Goal: Task Accomplishment & Management: Use online tool/utility

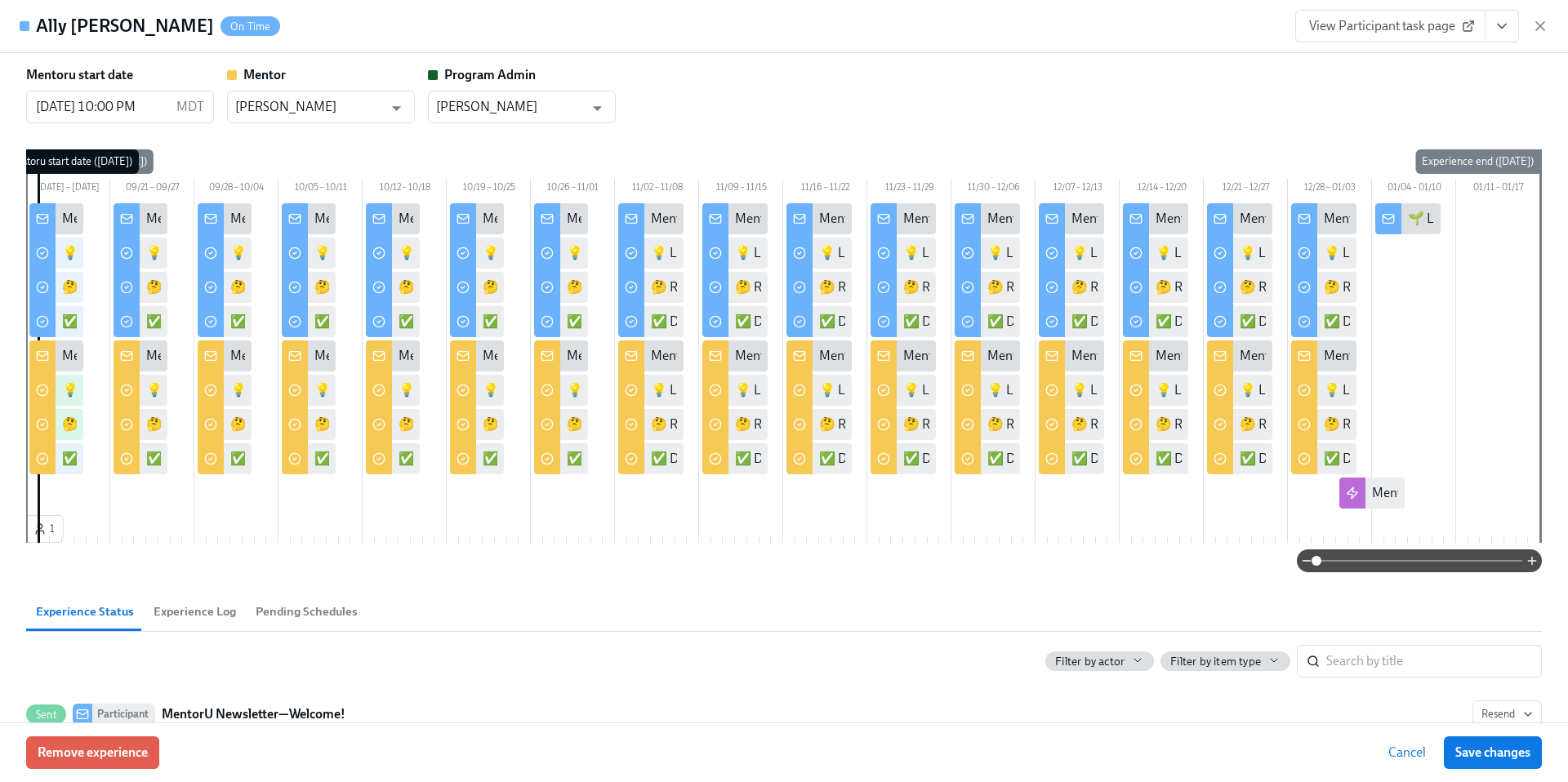
scroll to position [1338, 0]
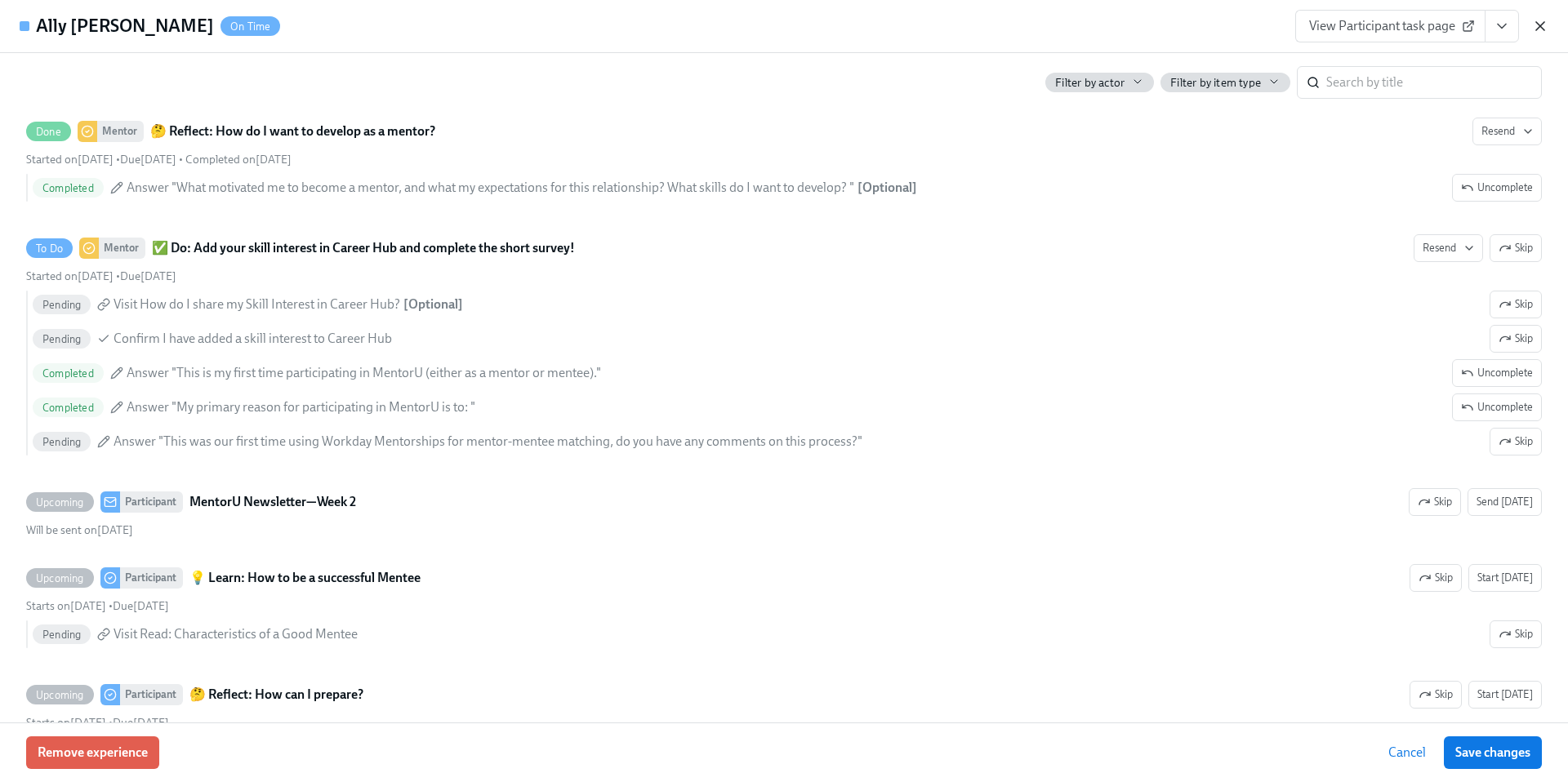
click at [1536, 29] on icon "button" at bounding box center [1539, 26] width 8 height 8
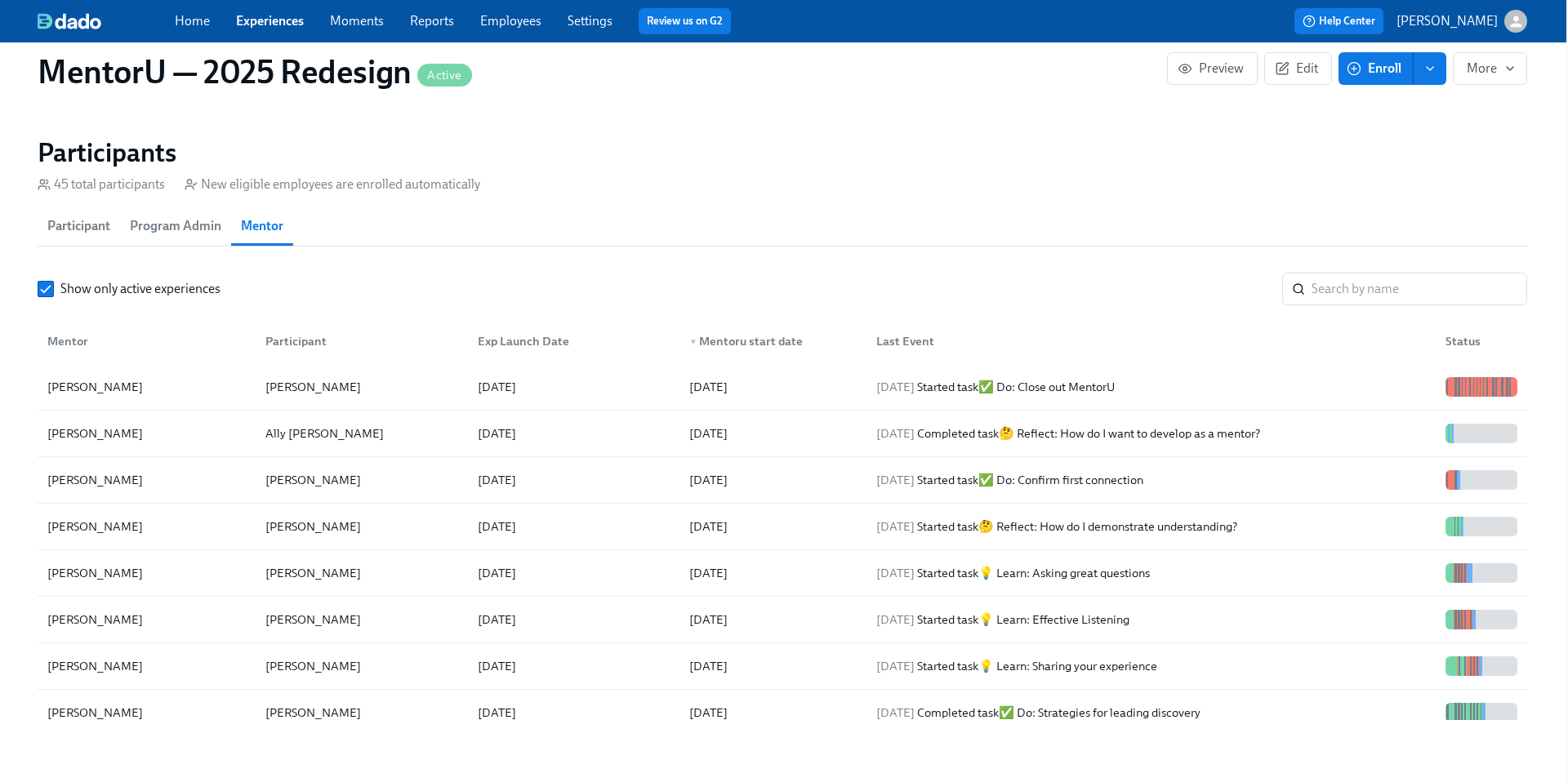
click at [246, 19] on link "Experiences" at bounding box center [269, 21] width 67 height 15
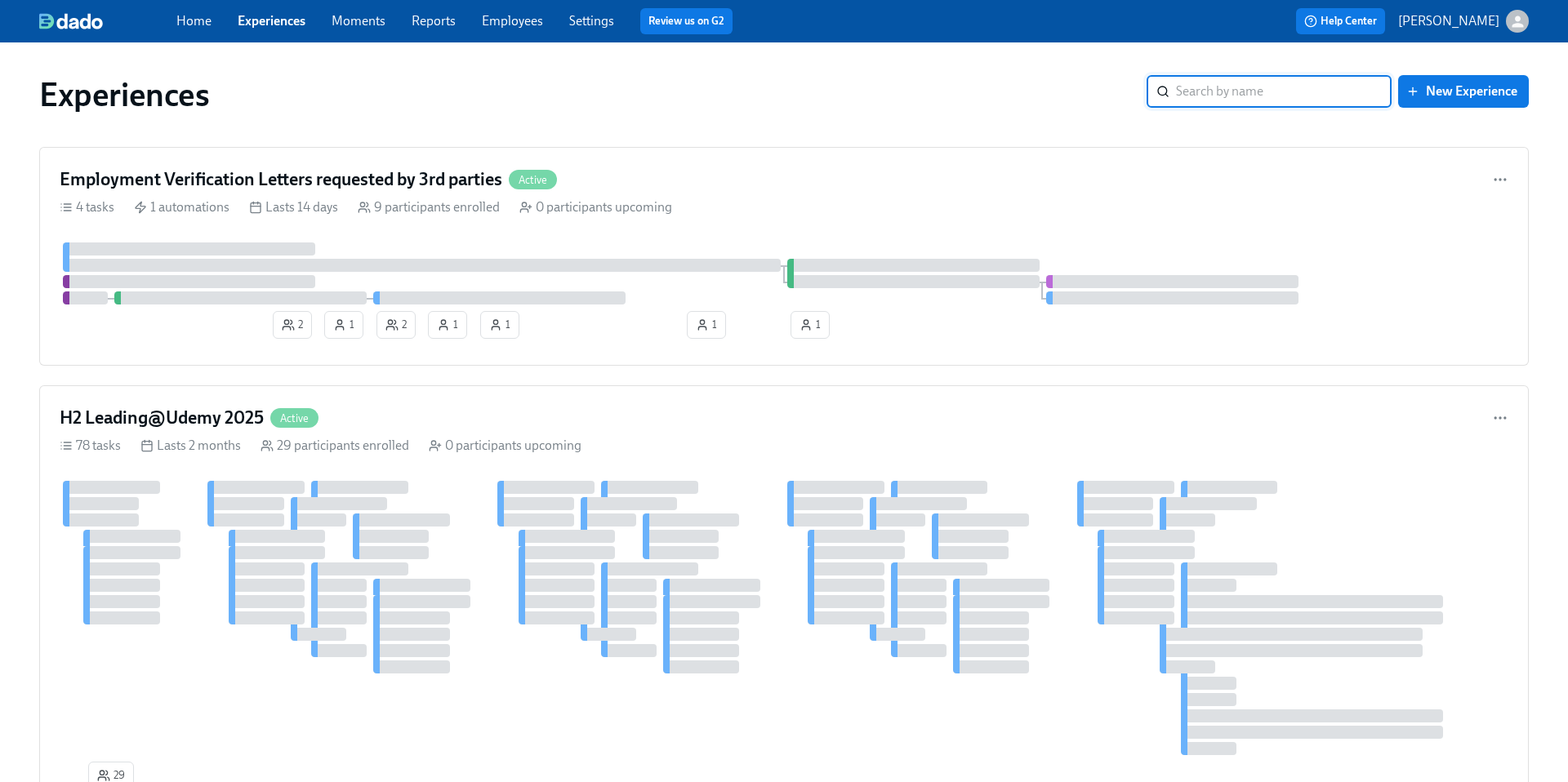
click at [1205, 84] on input "search" at bounding box center [1284, 92] width 216 height 32
type input "A"
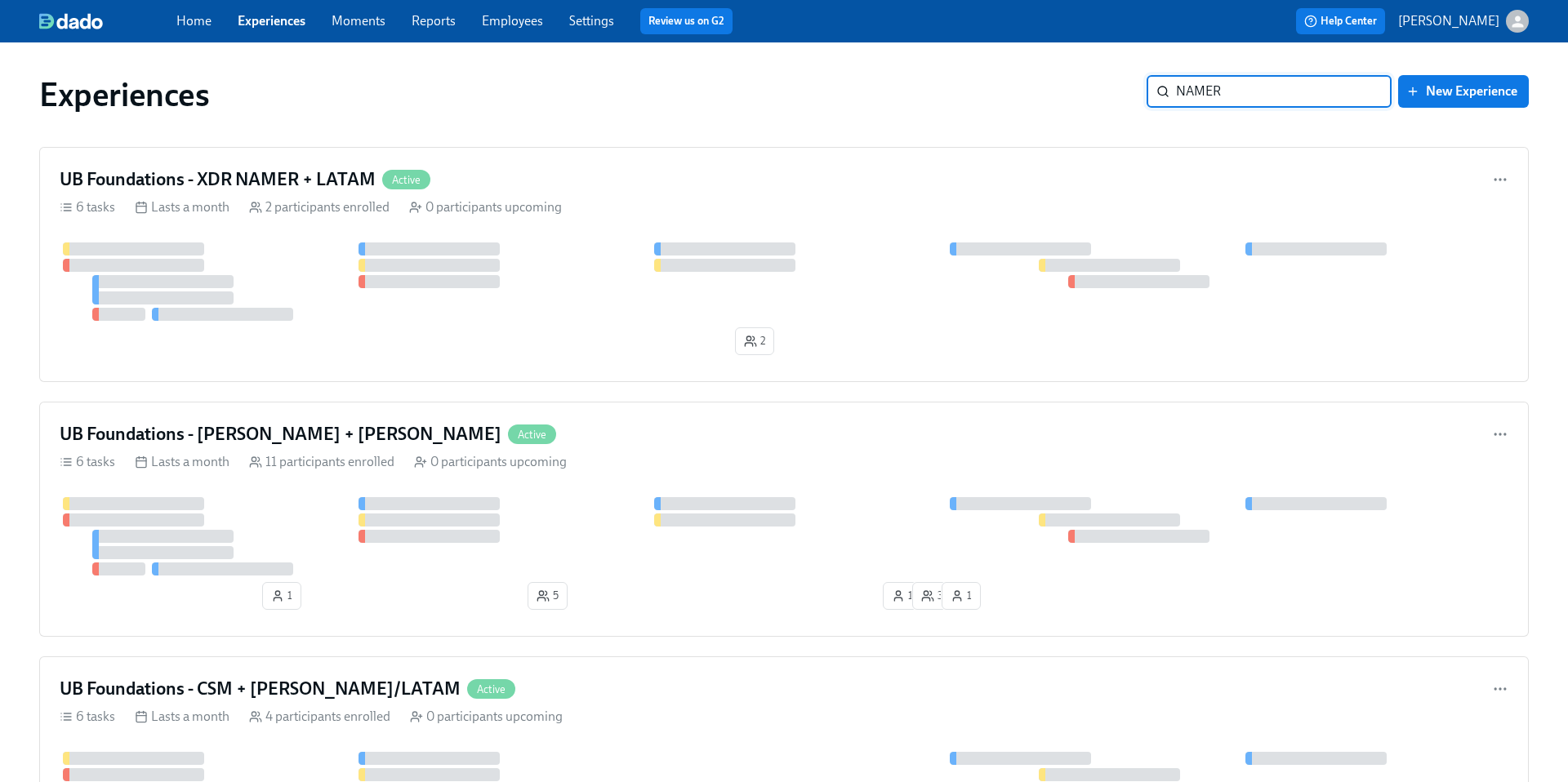
click at [1249, 92] on input "NAMER" at bounding box center [1284, 92] width 216 height 32
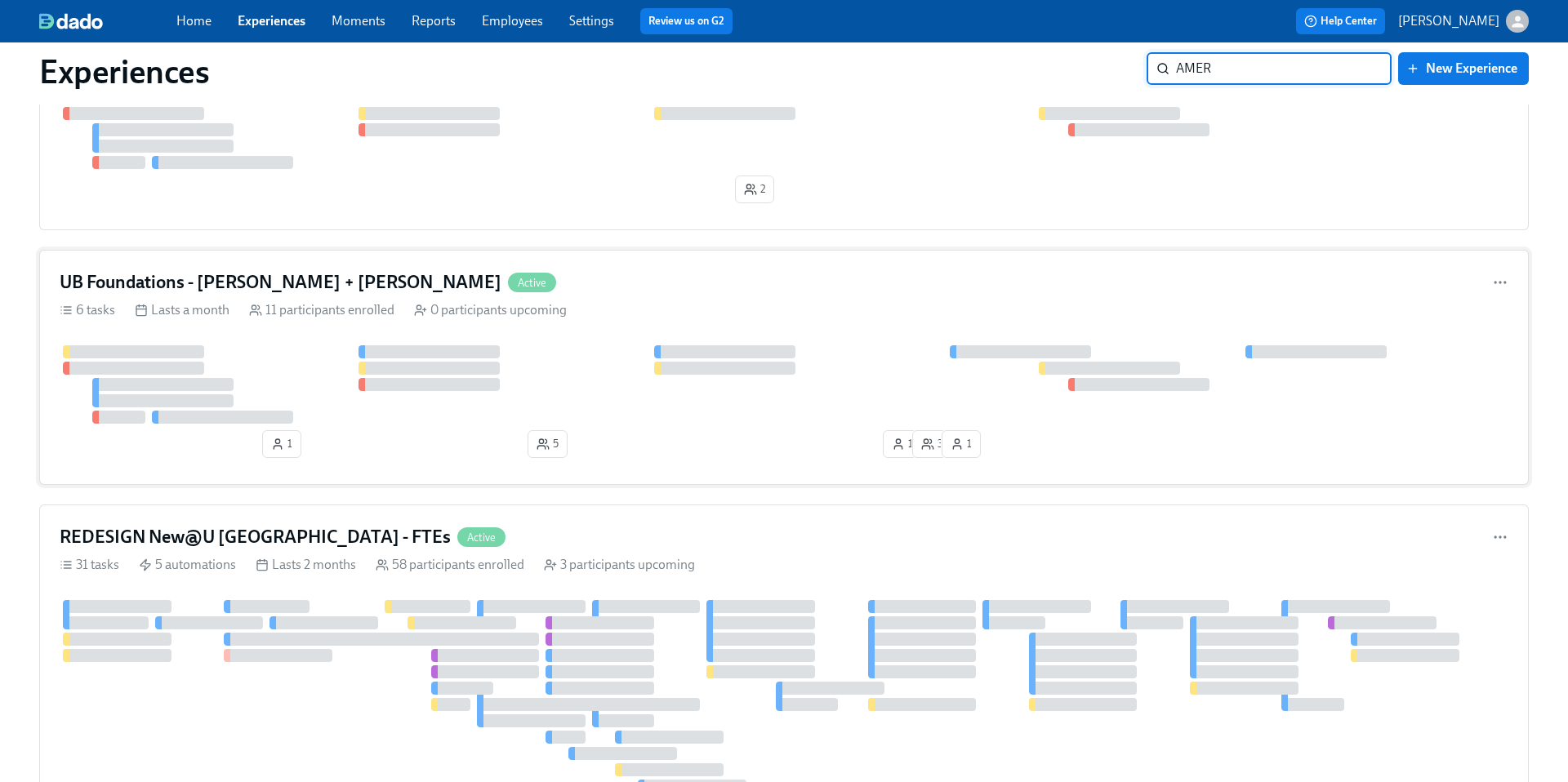
scroll to position [147, 0]
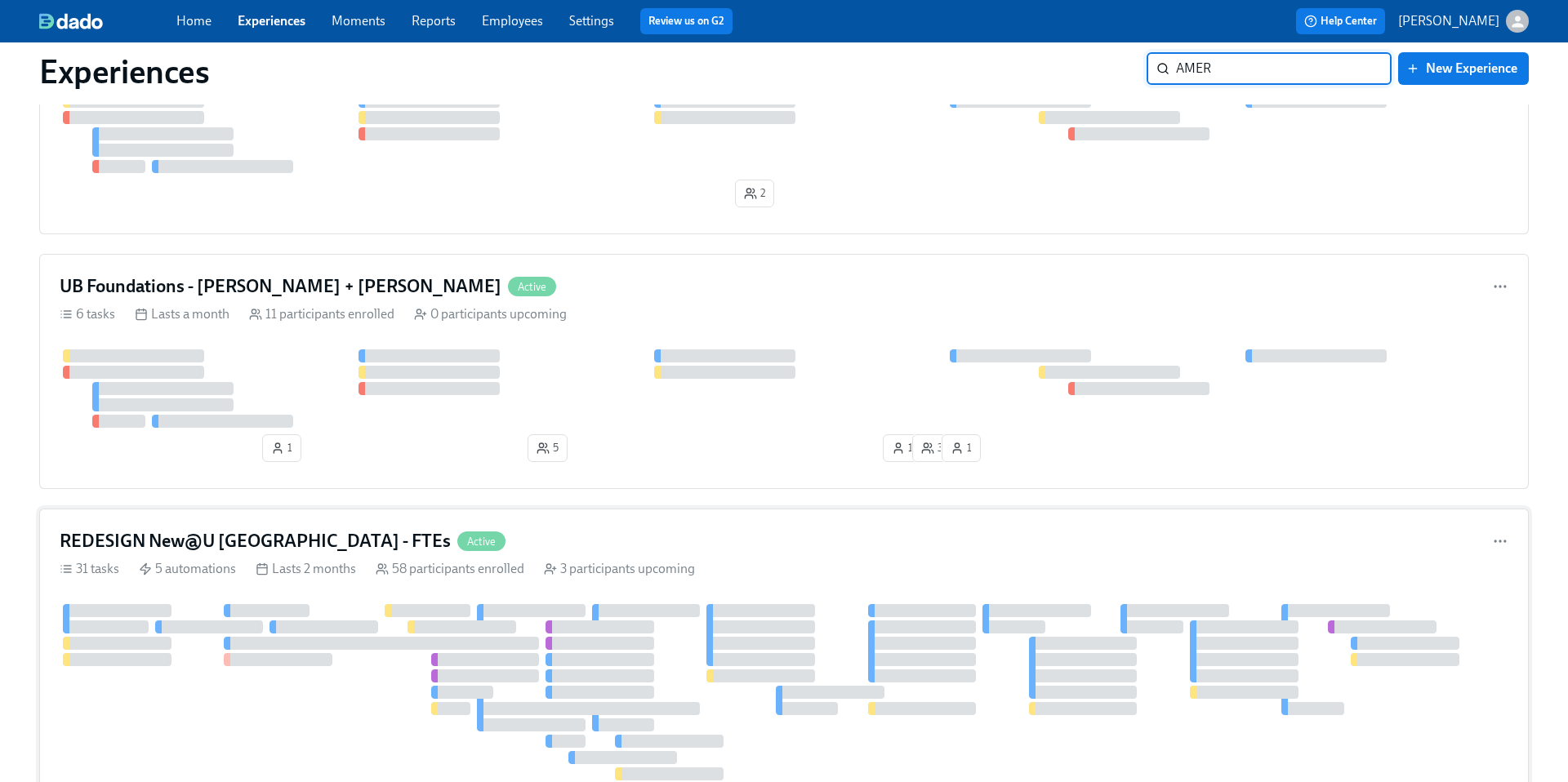
type input "AMER"
click at [216, 542] on h4 "REDESIGN New@U [GEOGRAPHIC_DATA] - FTEs" at bounding box center [254, 540] width 391 height 24
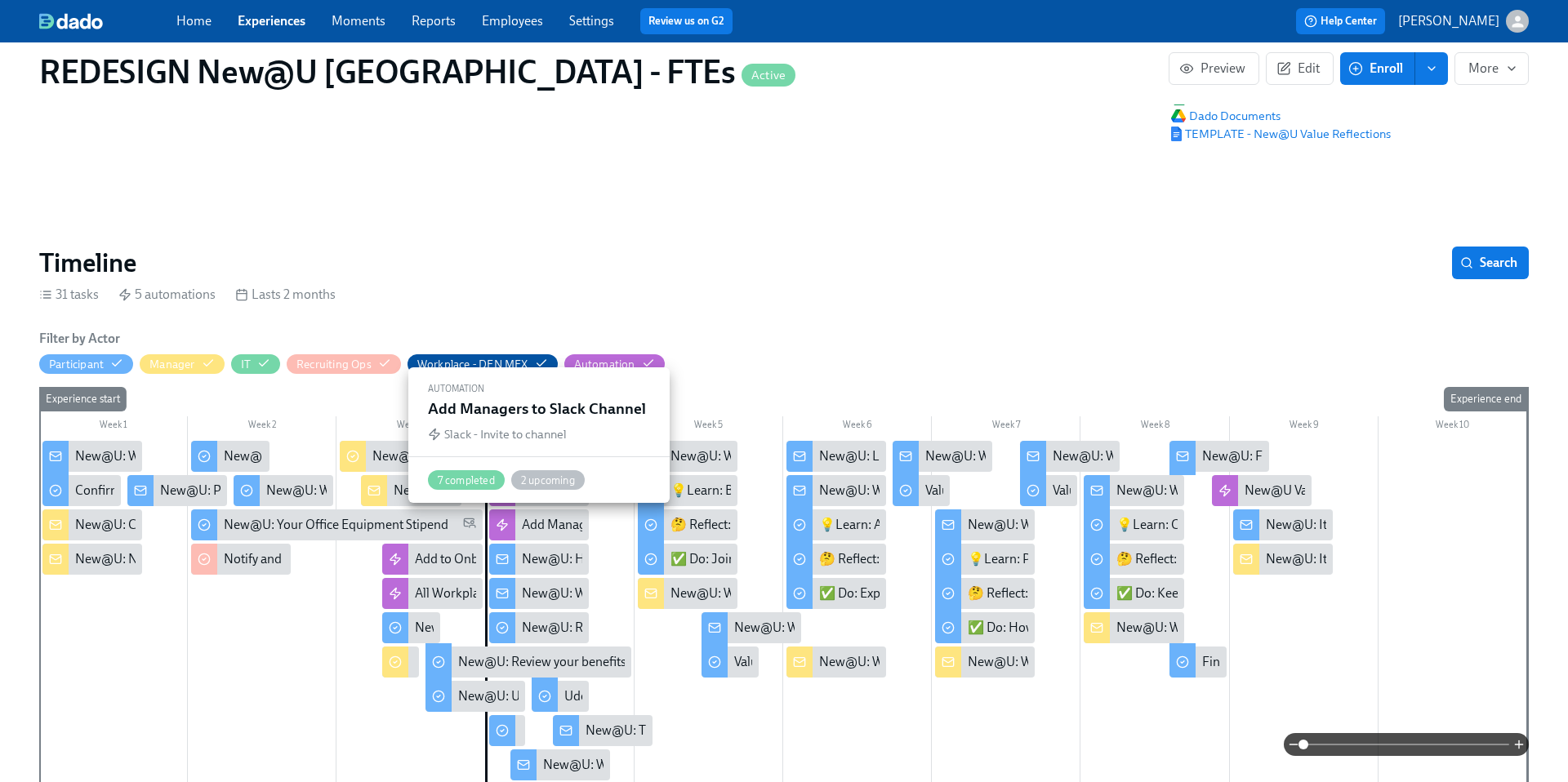
scroll to position [0, 10829]
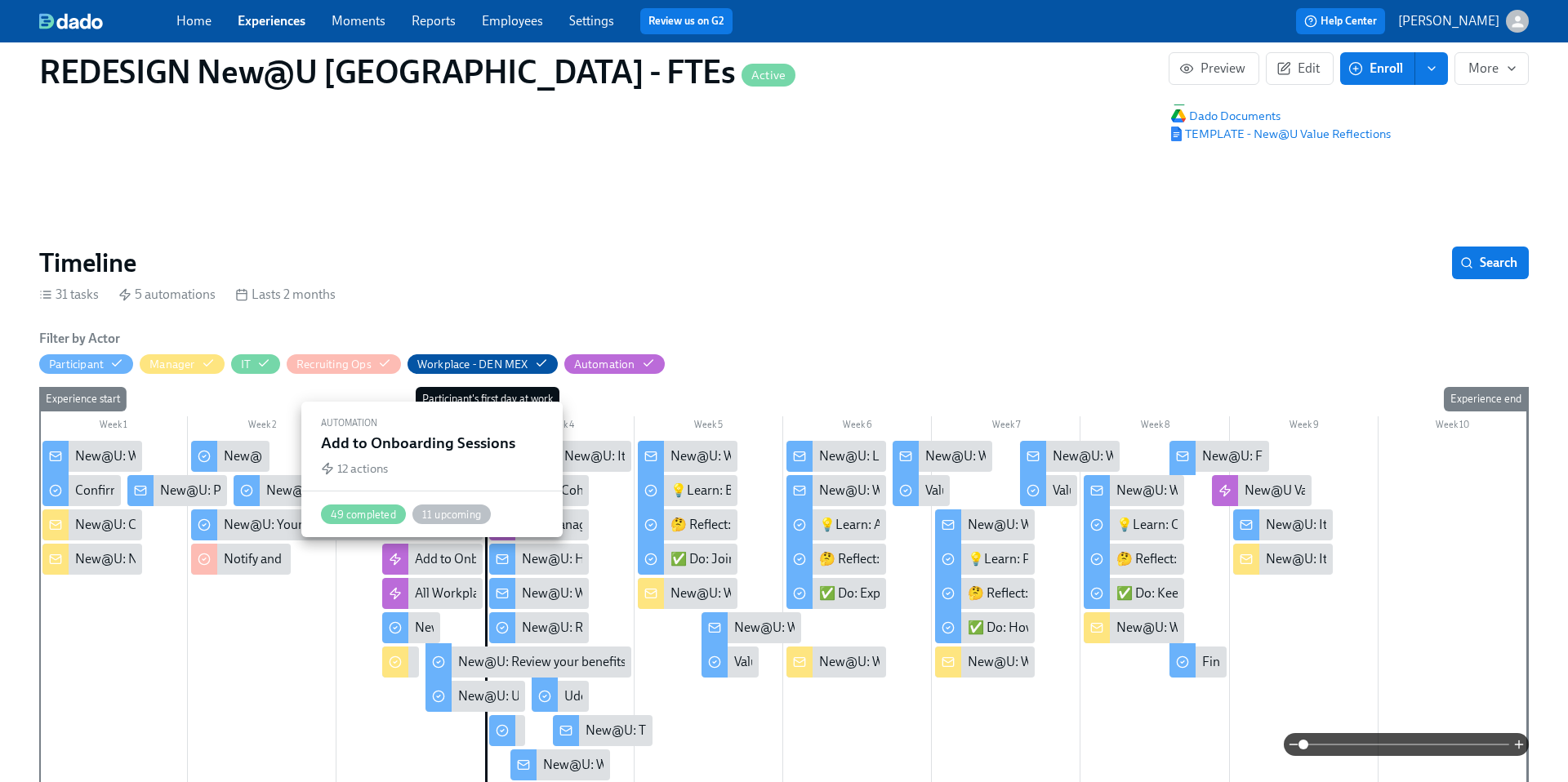
click at [440, 555] on div "Add to Onboarding Sessions" at bounding box center [494, 559] width 158 height 18
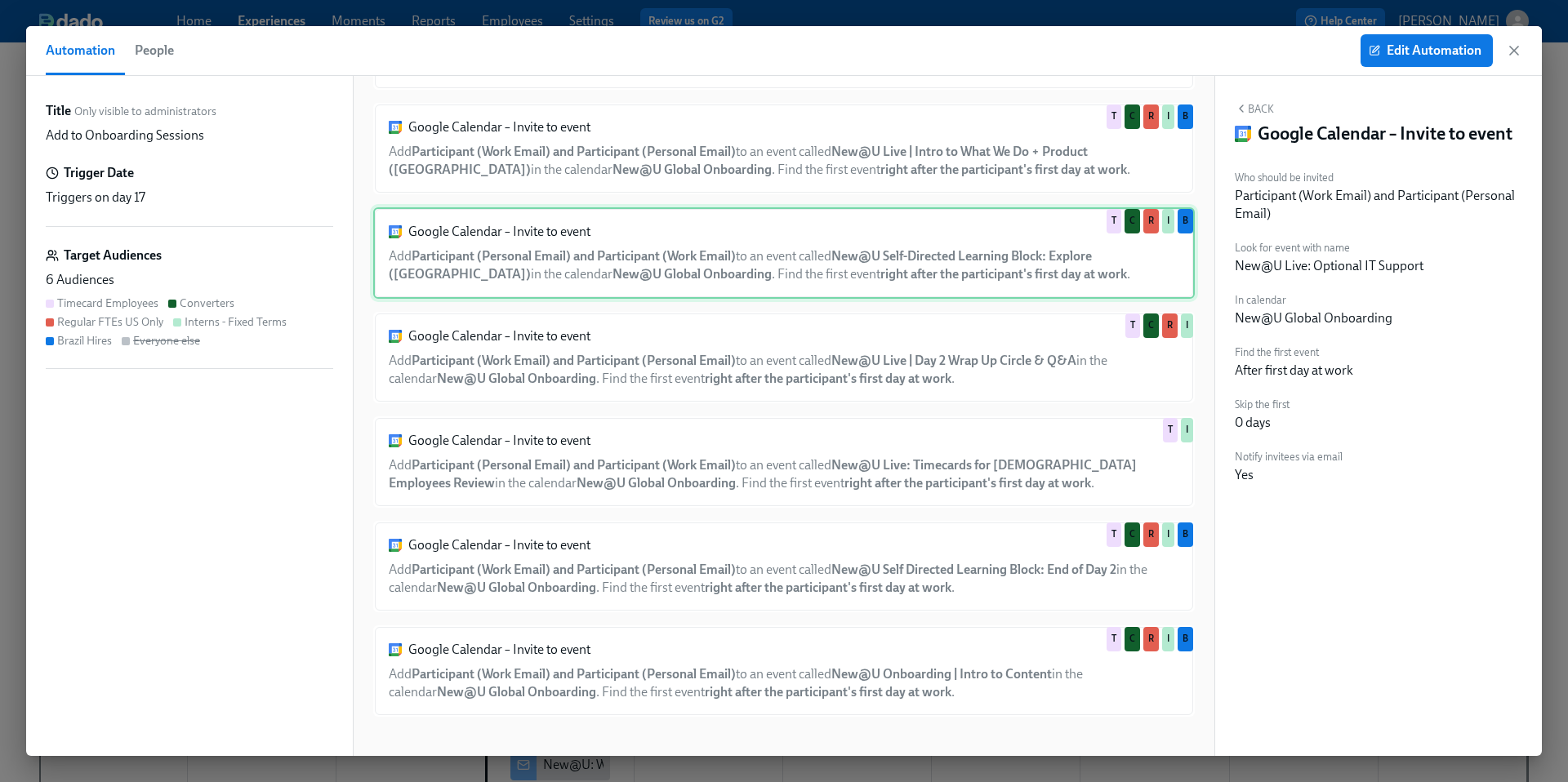
scroll to position [638, 0]
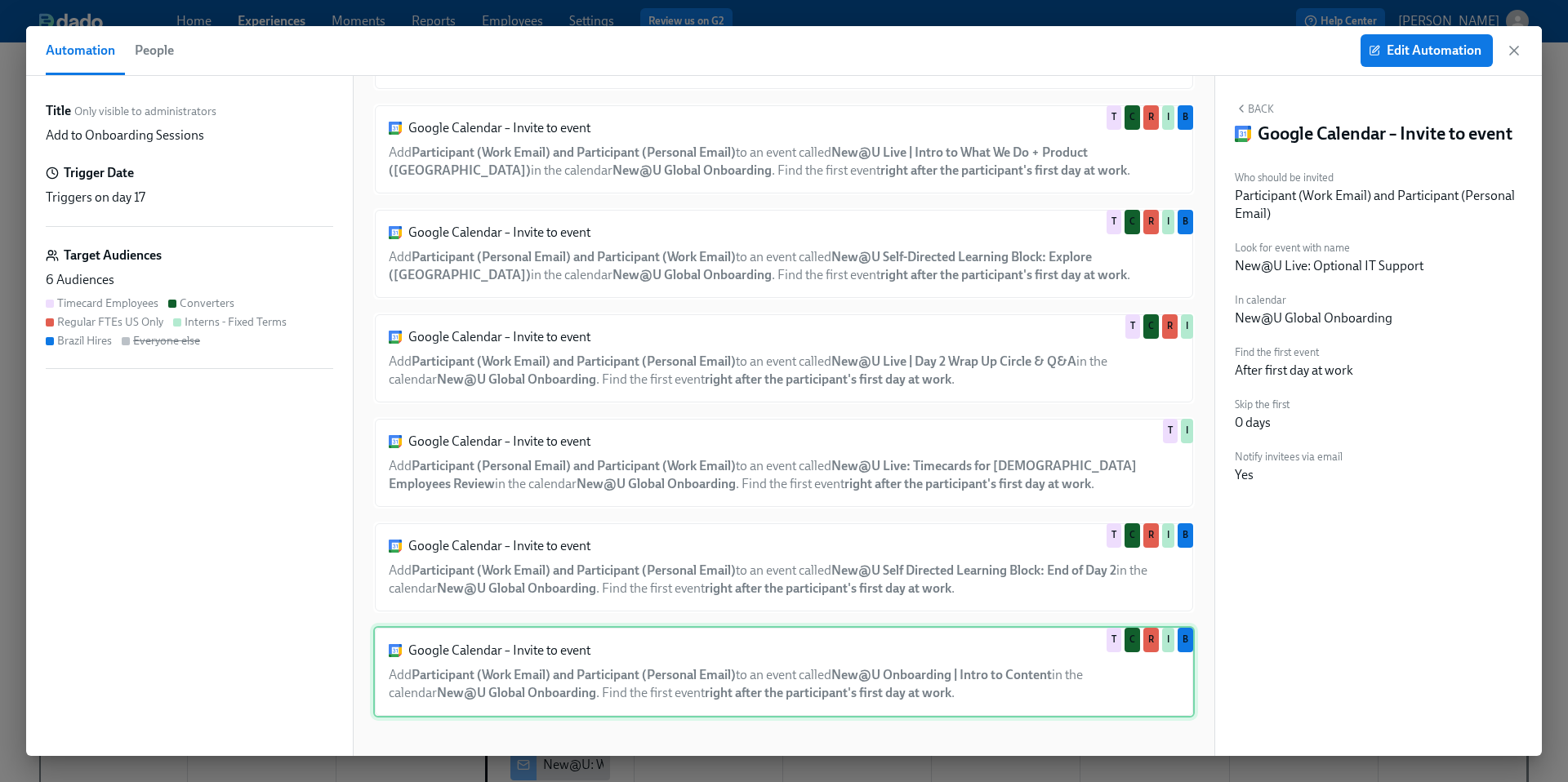
click at [699, 680] on div "Google Calendar – Invite to event Add Participant (Work Email) and Participant …" at bounding box center [784, 671] width 822 height 92
click at [687, 619] on div "Google Calendar – Invite to event Add Participant (Work Email) and Participant …" at bounding box center [784, 110] width 822 height 1266
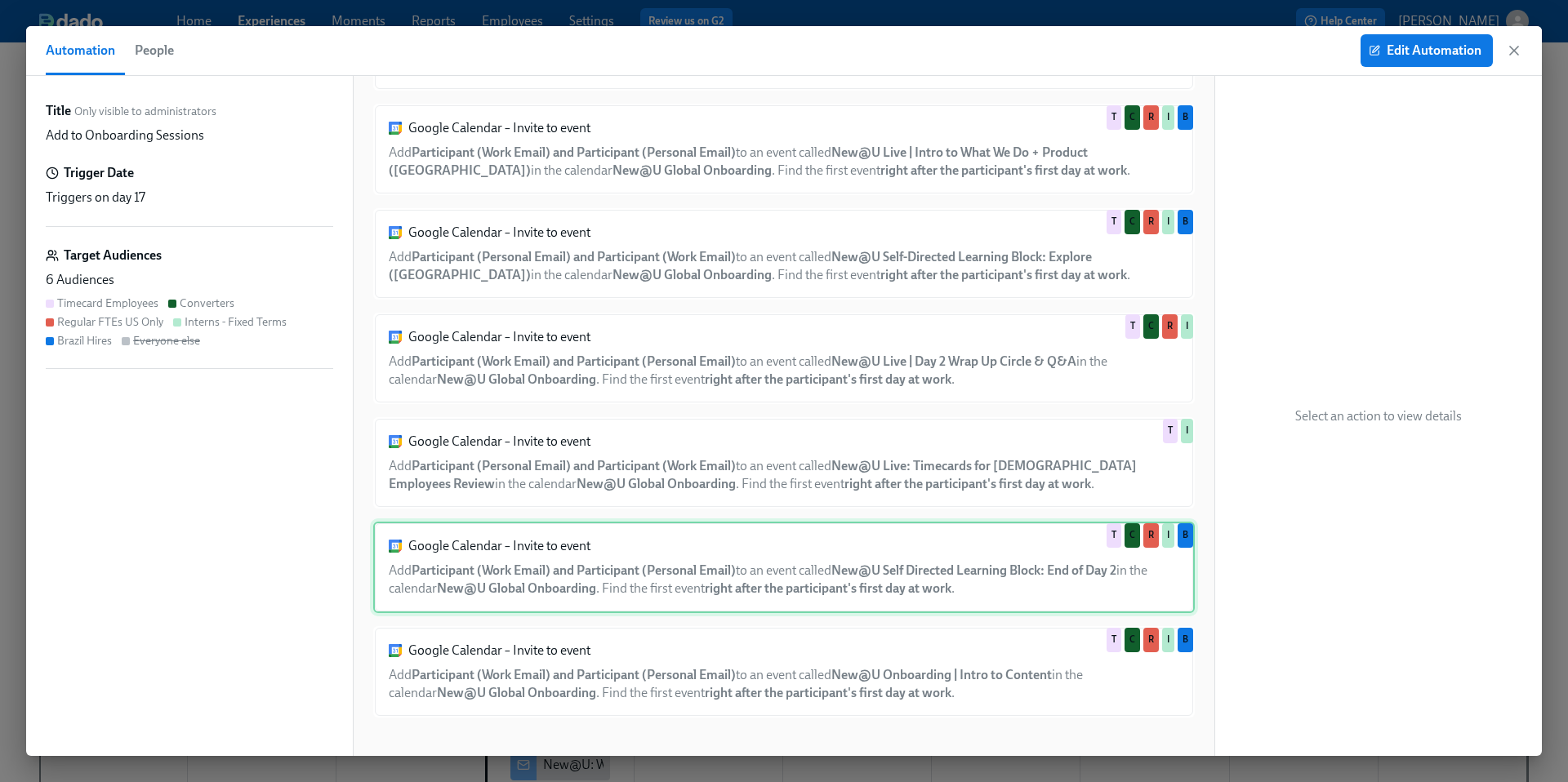
click at [680, 564] on div "Google Calendar – Invite to event Add Participant (Work Email) and Participant …" at bounding box center [784, 567] width 822 height 92
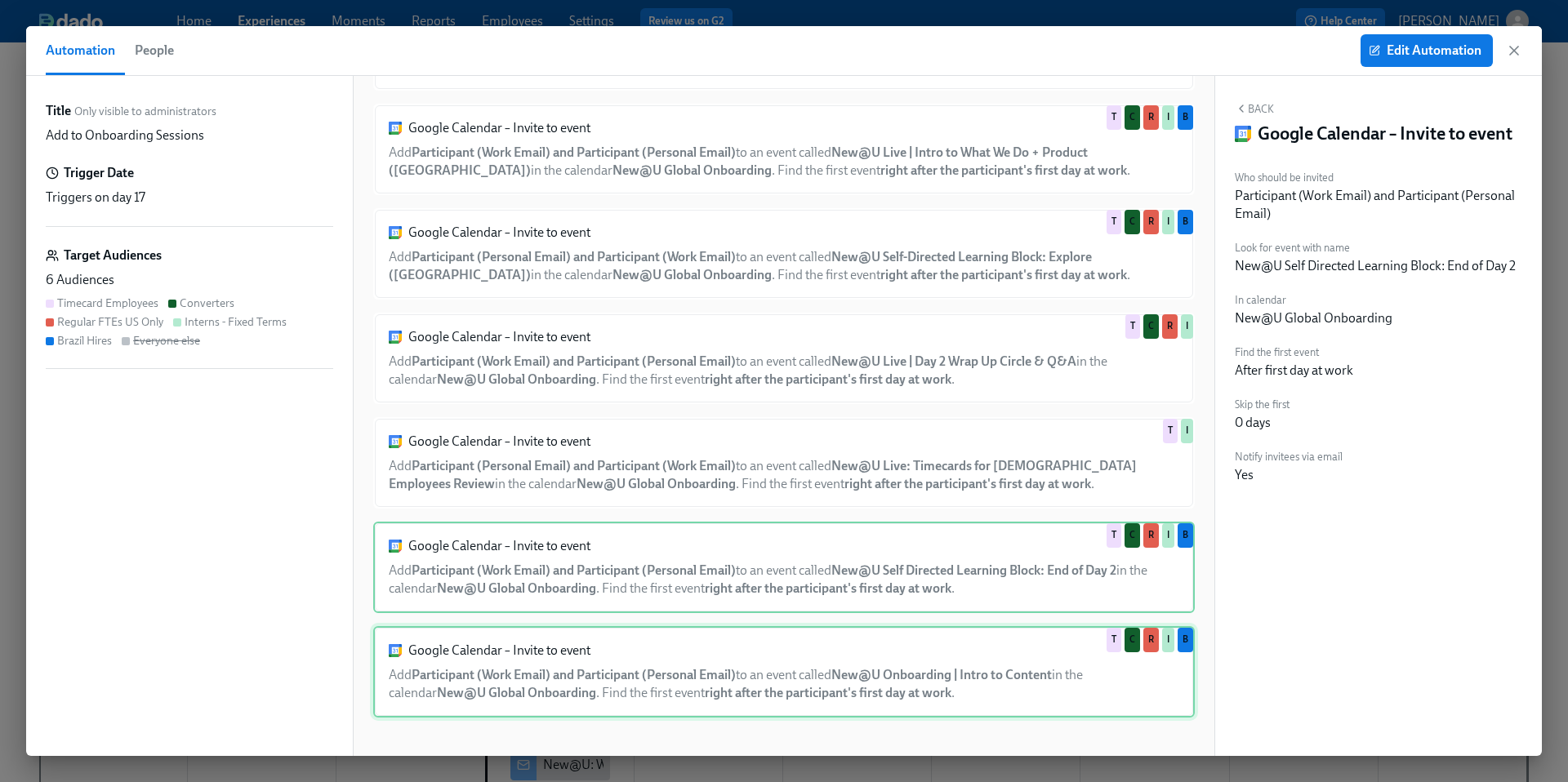
click at [681, 650] on div "Google Calendar – Invite to event Add Participant (Work Email) and Participant …" at bounding box center [784, 671] width 822 height 92
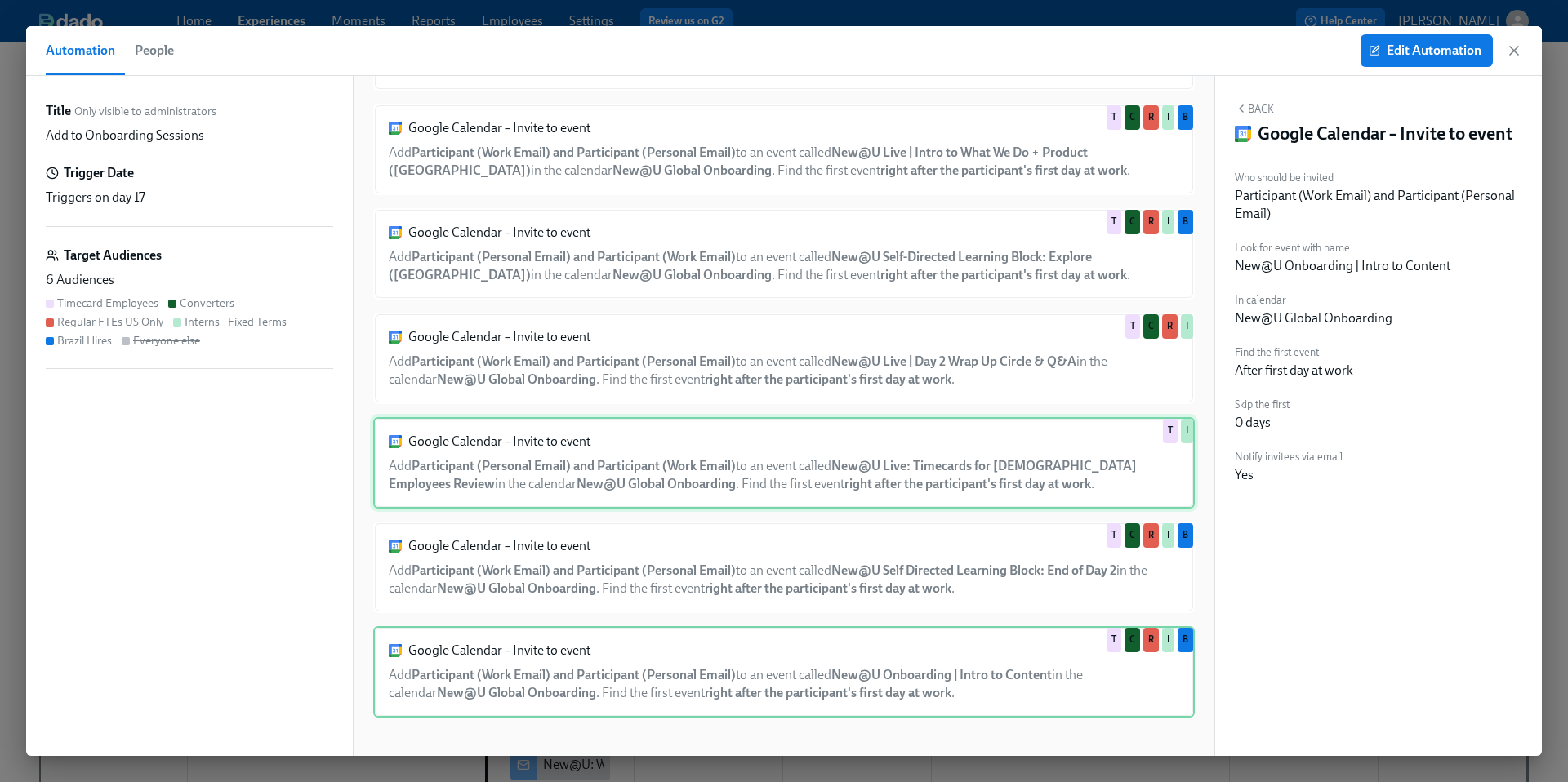
click at [672, 462] on div "Google Calendar – Invite to event Add Participant (Personal Email) and Particip…" at bounding box center [784, 463] width 822 height 92
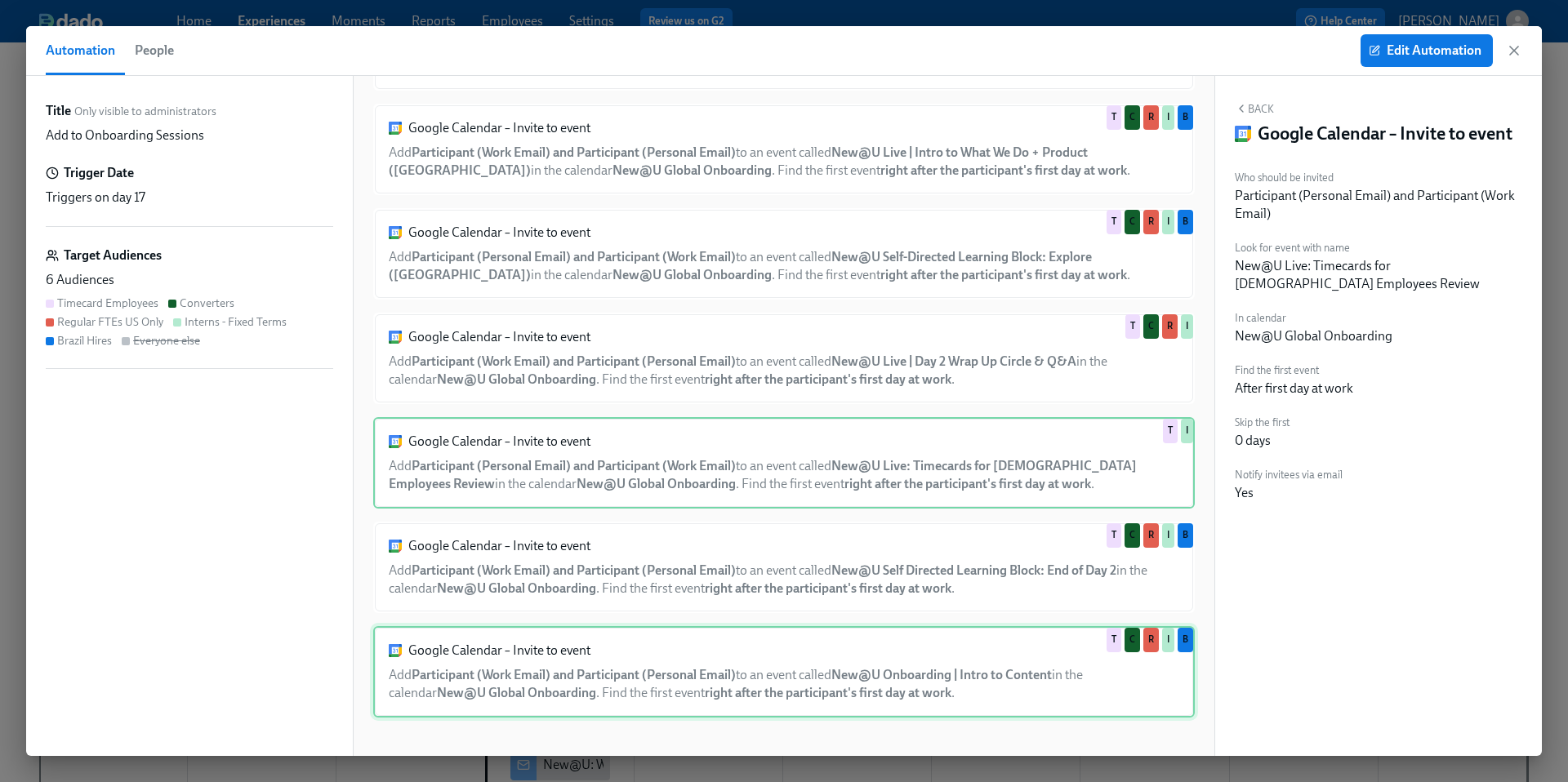
click at [628, 697] on div "Google Calendar – Invite to event Add Participant (Work Email) and Participant …" at bounding box center [784, 671] width 822 height 92
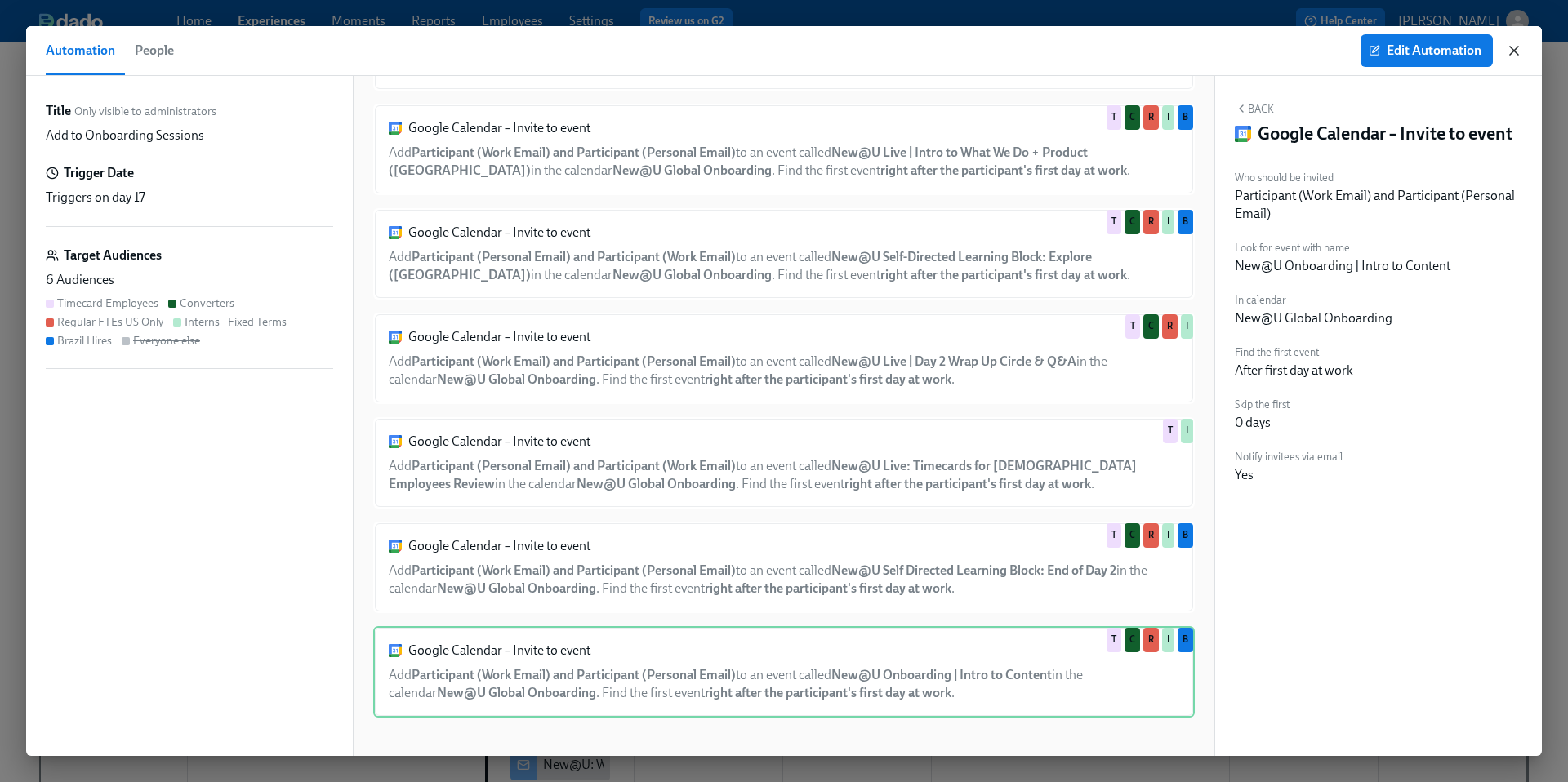
click at [1510, 53] on icon "button" at bounding box center [1513, 50] width 16 height 16
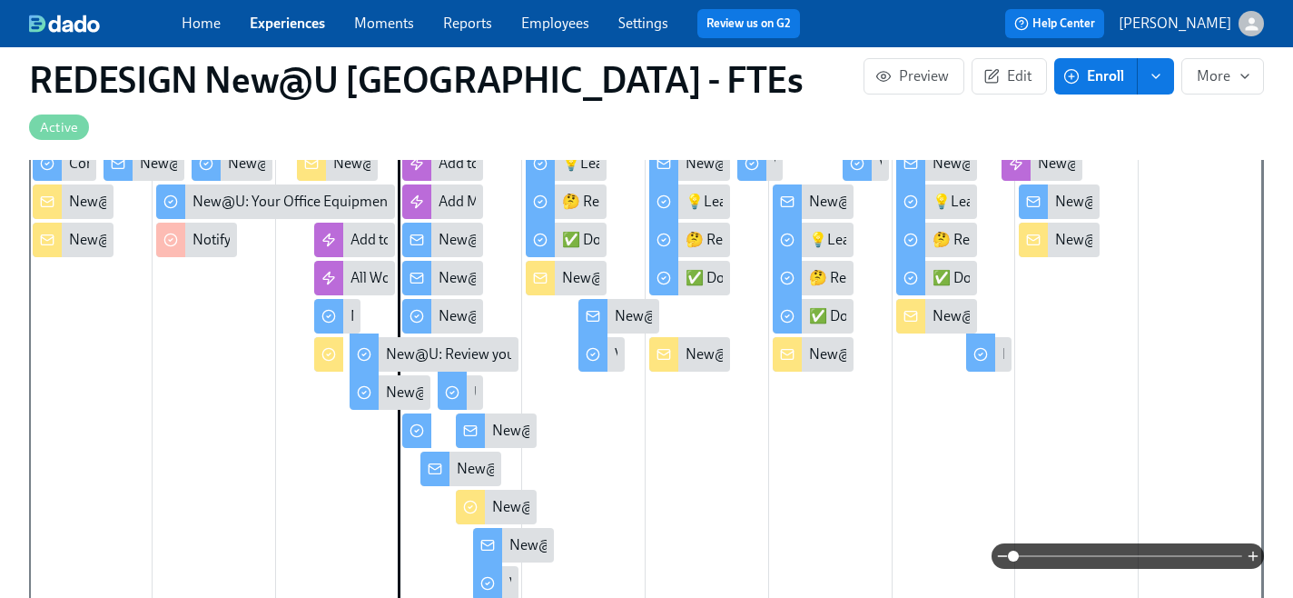
scroll to position [667, 0]
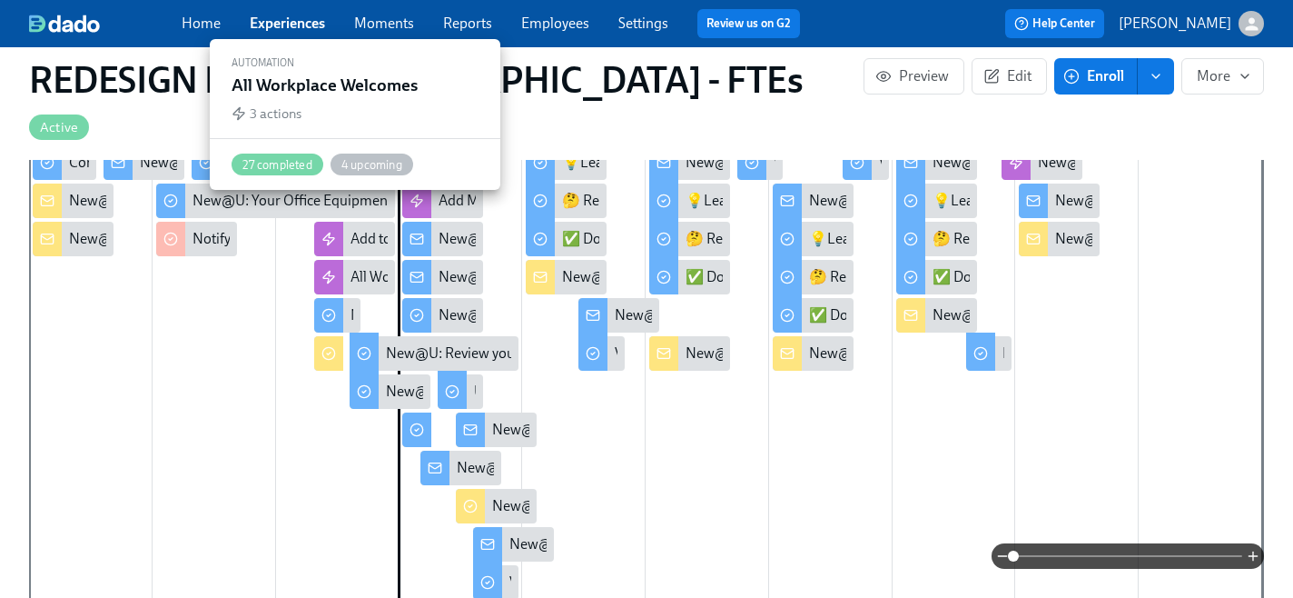
click at [366, 267] on div "All Workplace Welcomes" at bounding box center [427, 277] width 153 height 20
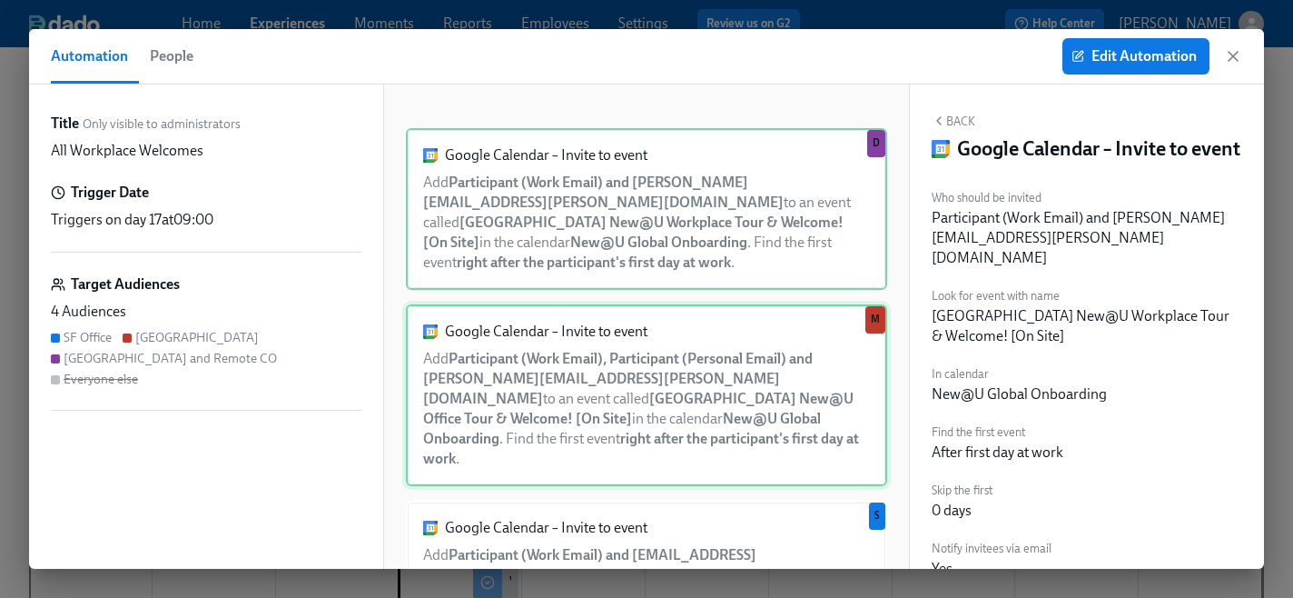
scroll to position [57, 0]
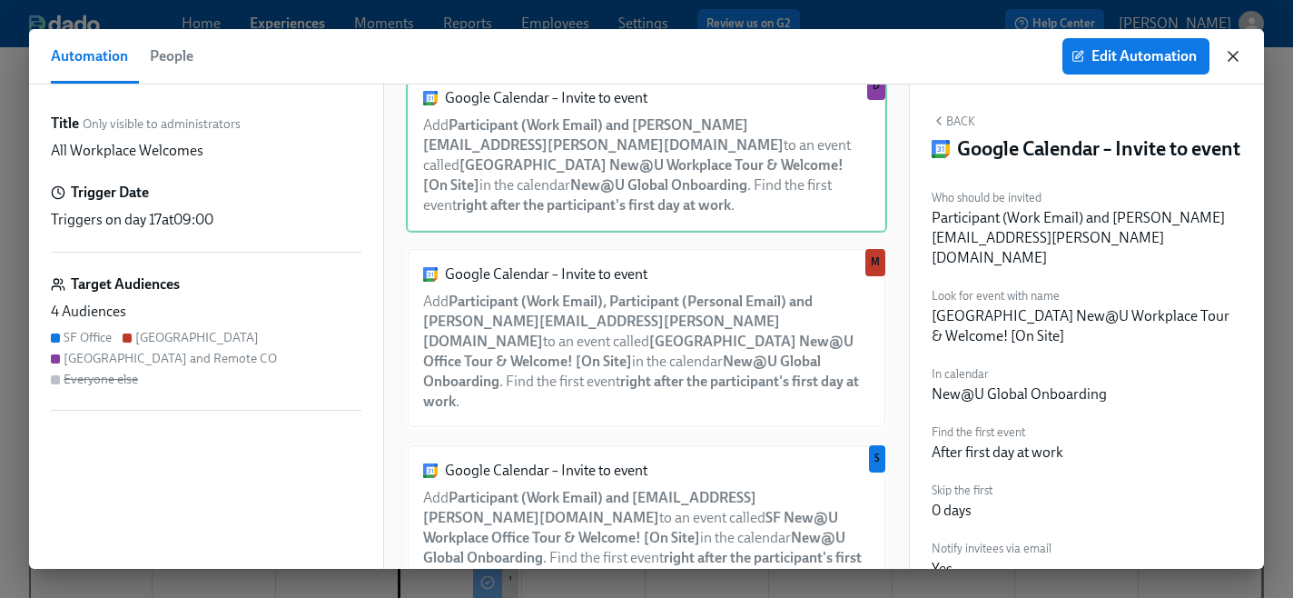
click at [1230, 63] on icon "button" at bounding box center [1233, 56] width 18 height 18
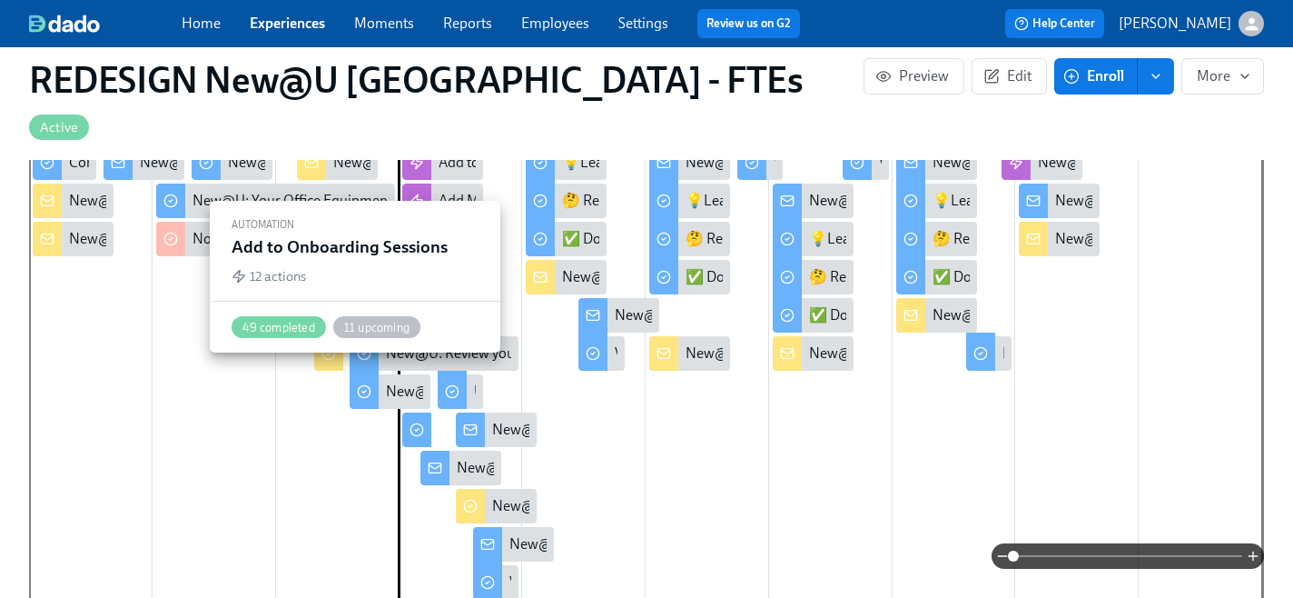
click at [361, 229] on div "Add to Onboarding Sessions" at bounding box center [439, 239] width 176 height 20
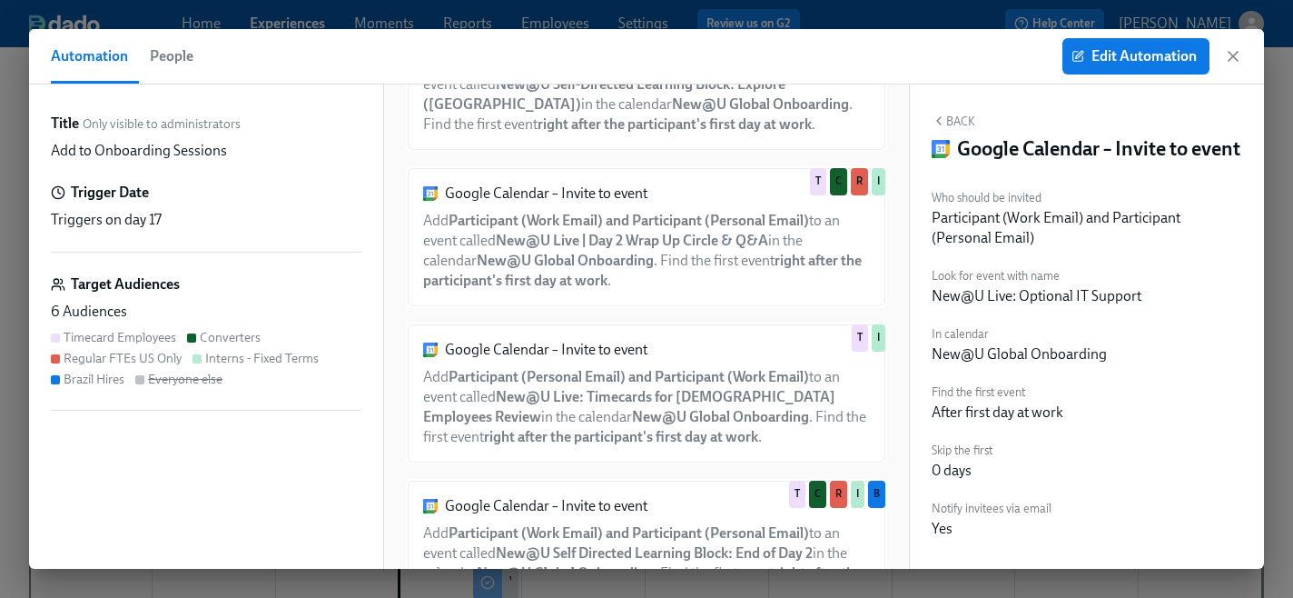
scroll to position [1463, 0]
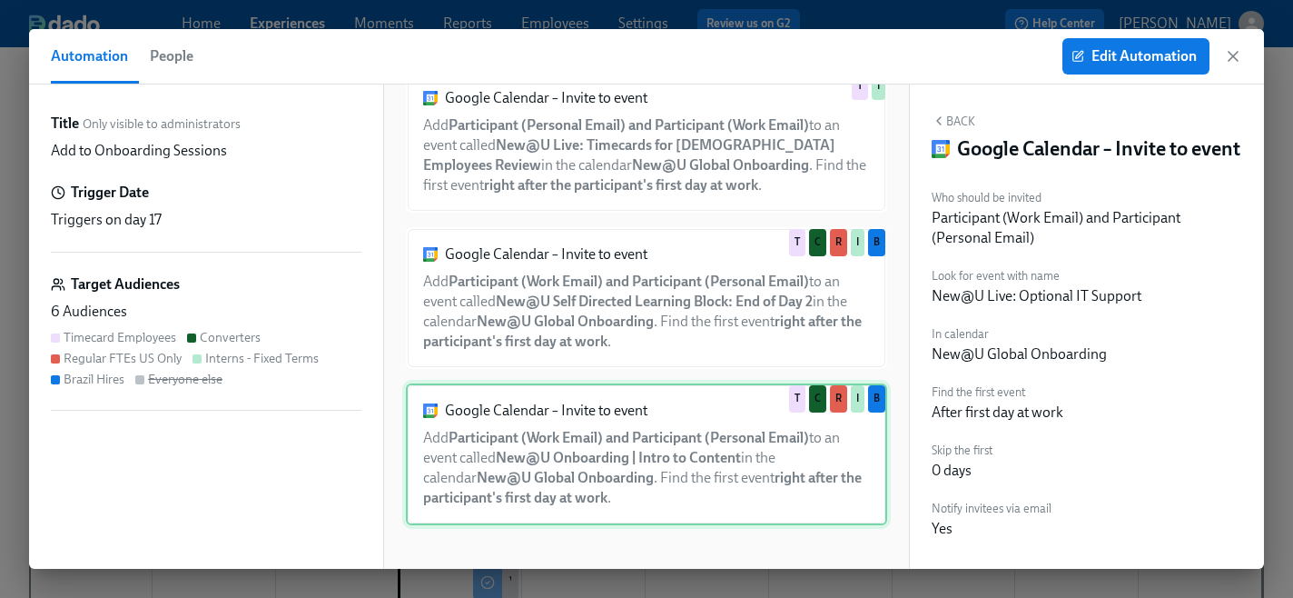
click at [494, 465] on div "Google Calendar – Invite to event Add Participant (Work Email) and Participant …" at bounding box center [646, 454] width 481 height 142
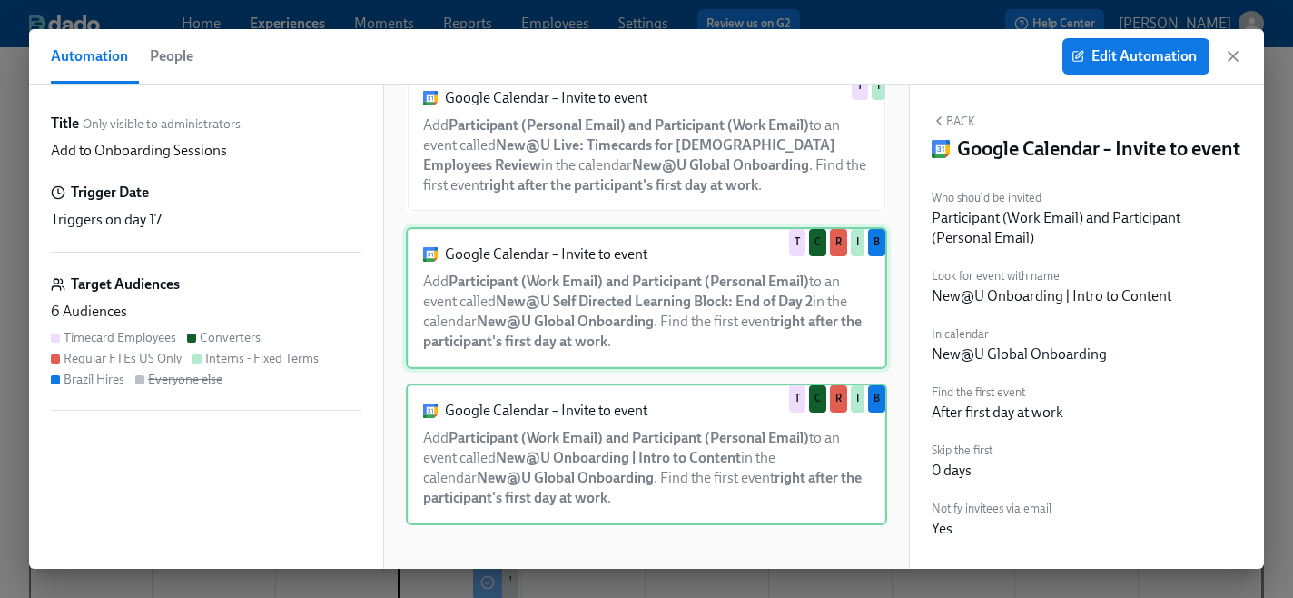
click at [529, 284] on div "Google Calendar – Invite to event Add Participant (Work Email) and Participant …" at bounding box center [646, 298] width 481 height 142
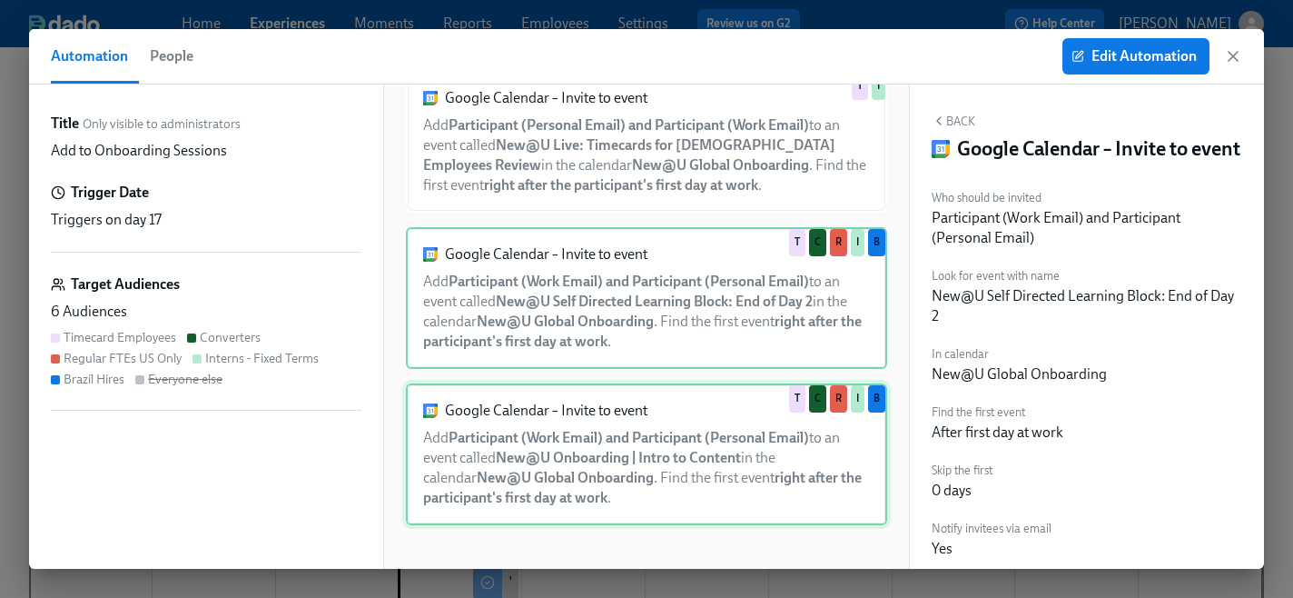
click at [507, 430] on div "Google Calendar – Invite to event Add Participant (Work Email) and Participant …" at bounding box center [646, 454] width 481 height 142
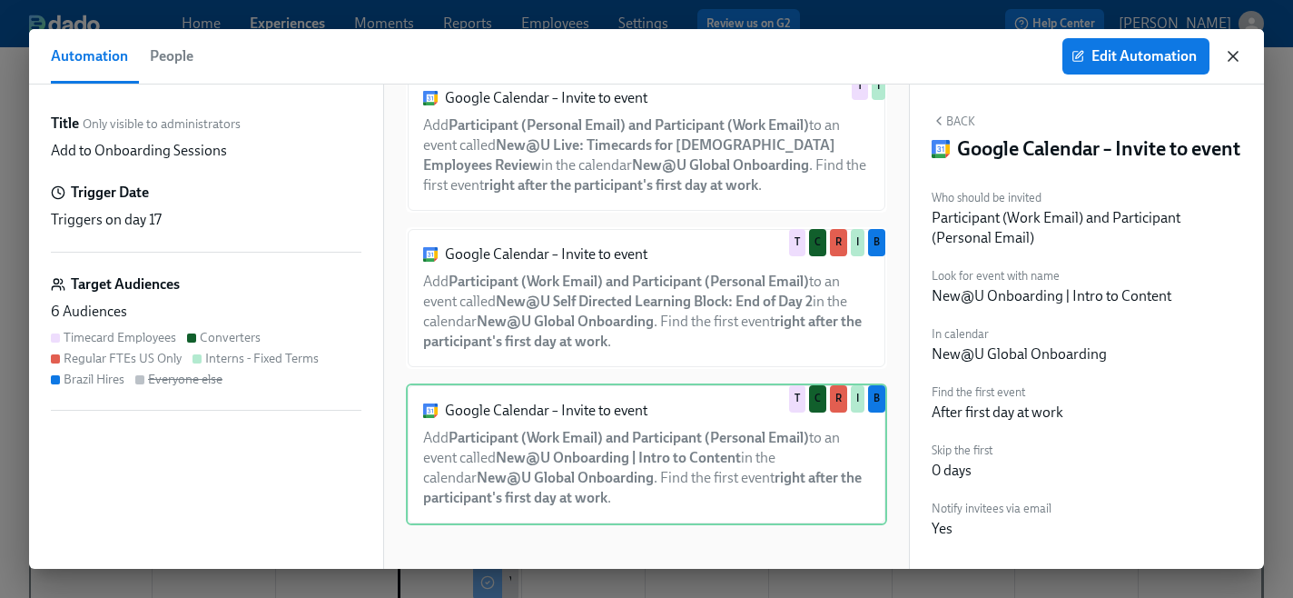
click at [1240, 56] on icon "button" at bounding box center [1233, 56] width 18 height 18
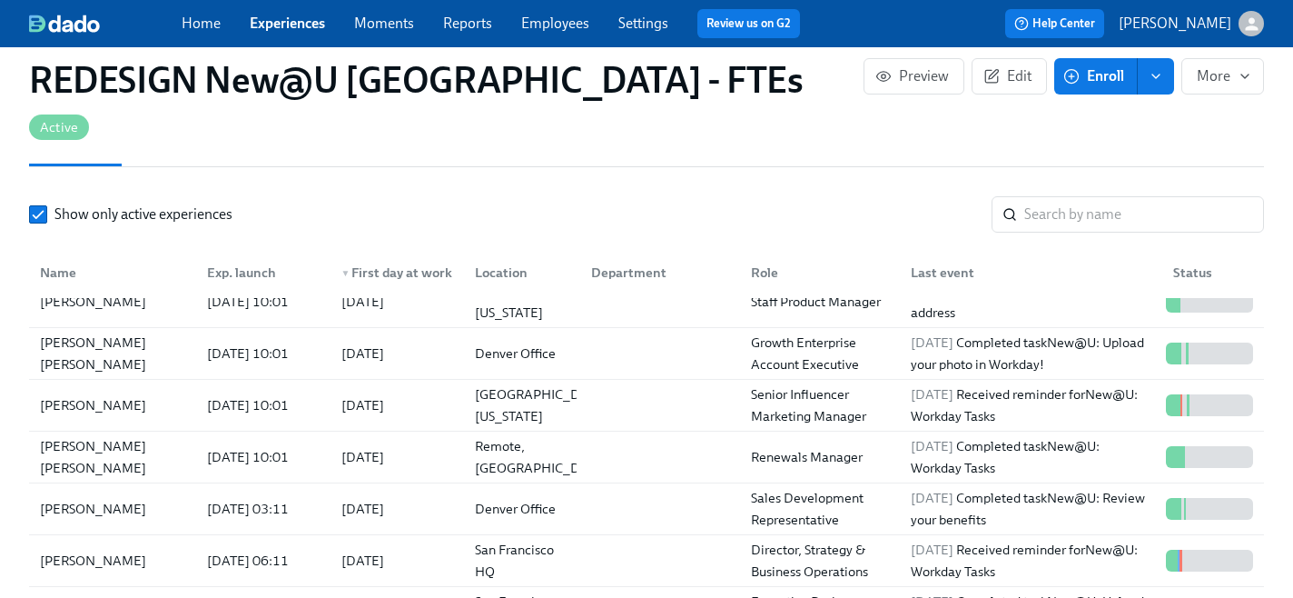
scroll to position [378, 0]
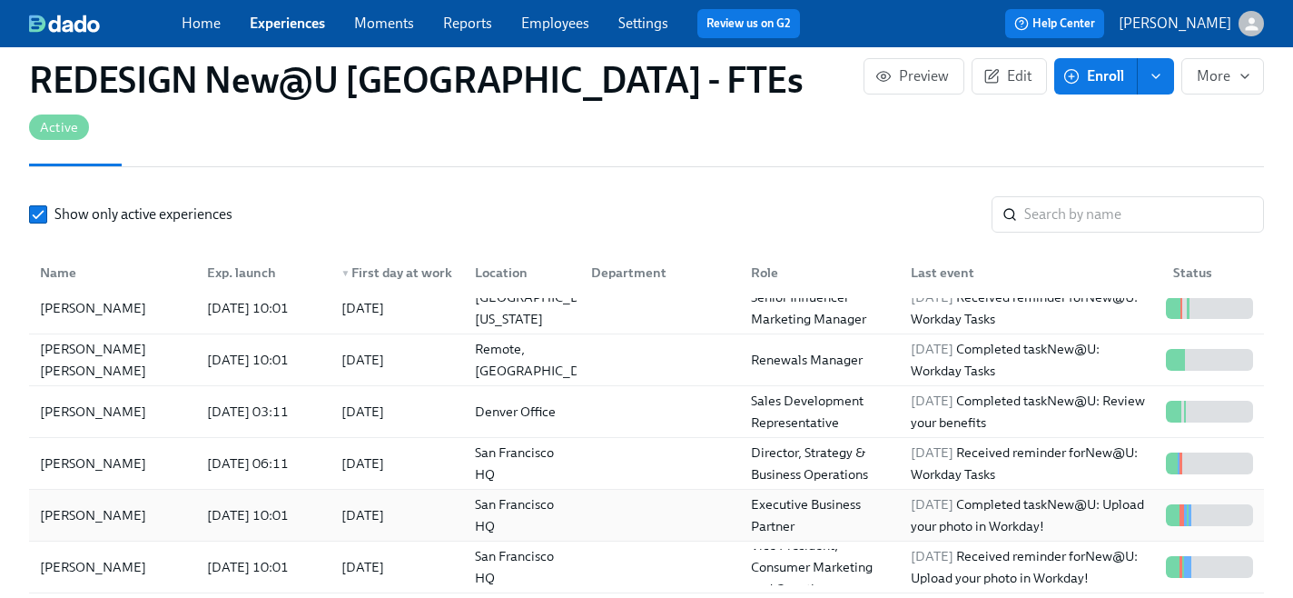
click at [46, 504] on div "[PERSON_NAME]" at bounding box center [93, 515] width 121 height 22
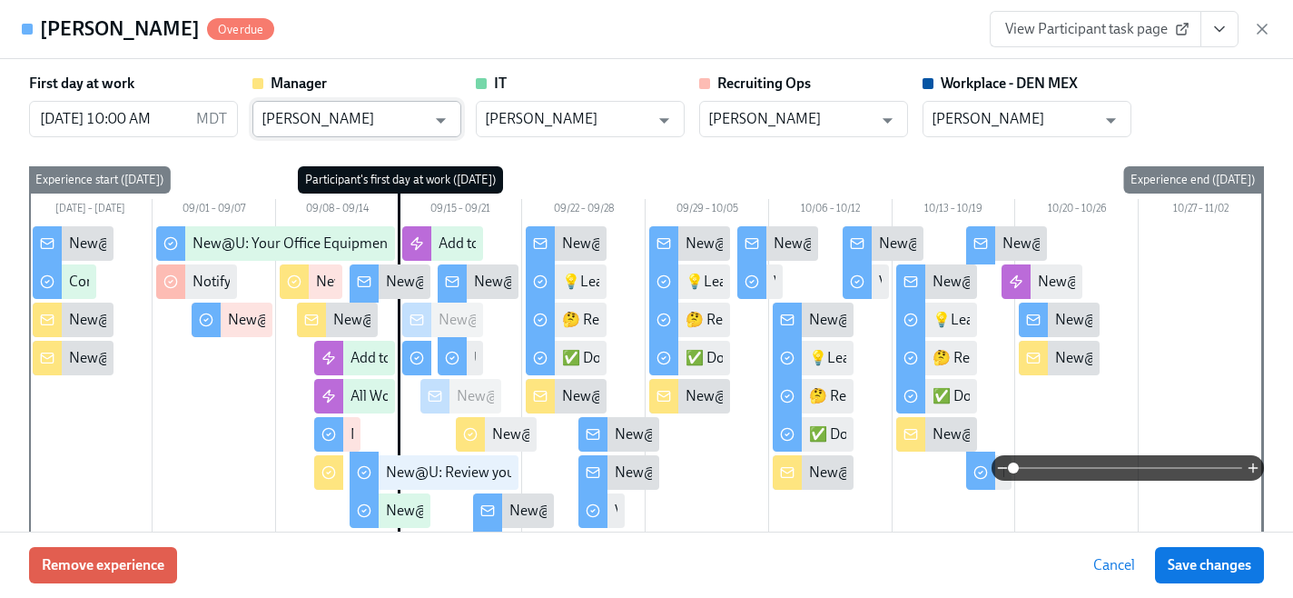
click at [420, 120] on input "[PERSON_NAME]" at bounding box center [344, 119] width 164 height 36
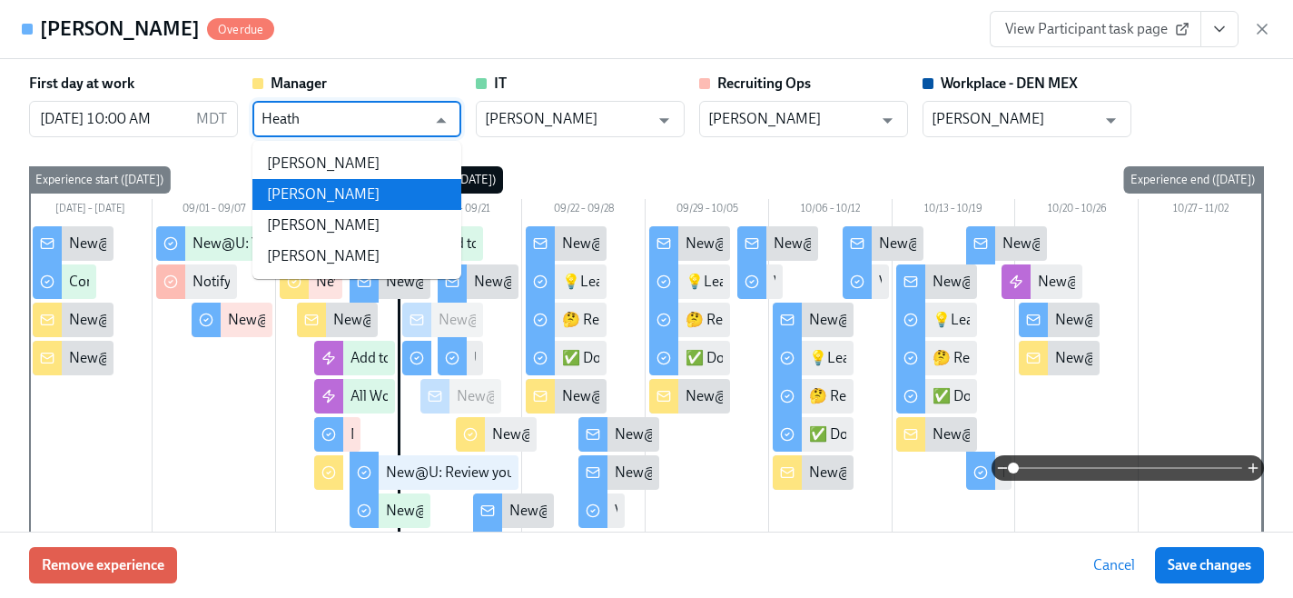
click at [341, 193] on li "[PERSON_NAME]" at bounding box center [356, 194] width 209 height 31
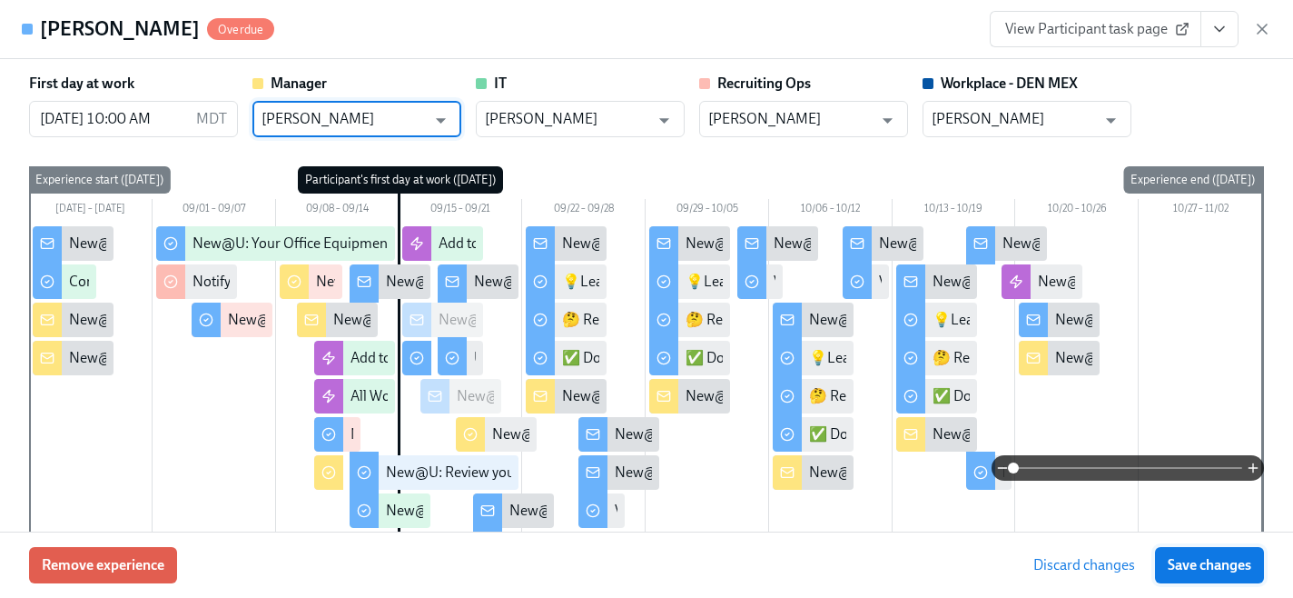
type input "[PERSON_NAME]"
click at [1214, 568] on span "Save changes" at bounding box center [1210, 565] width 84 height 18
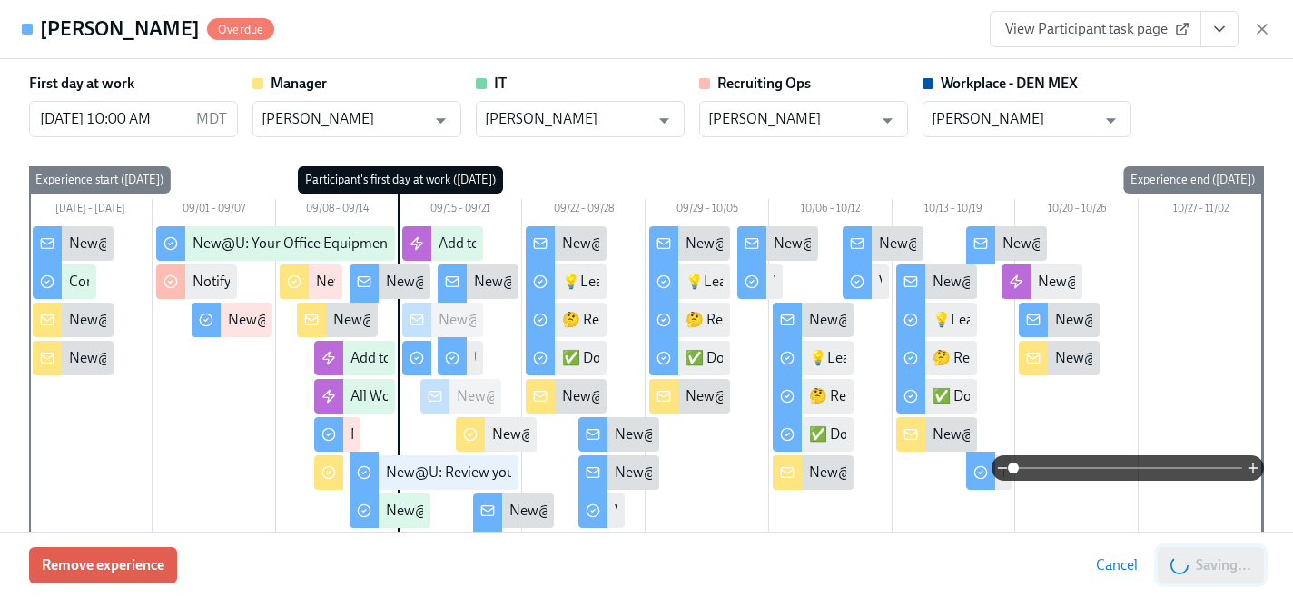
type input "[PERSON_NAME]"
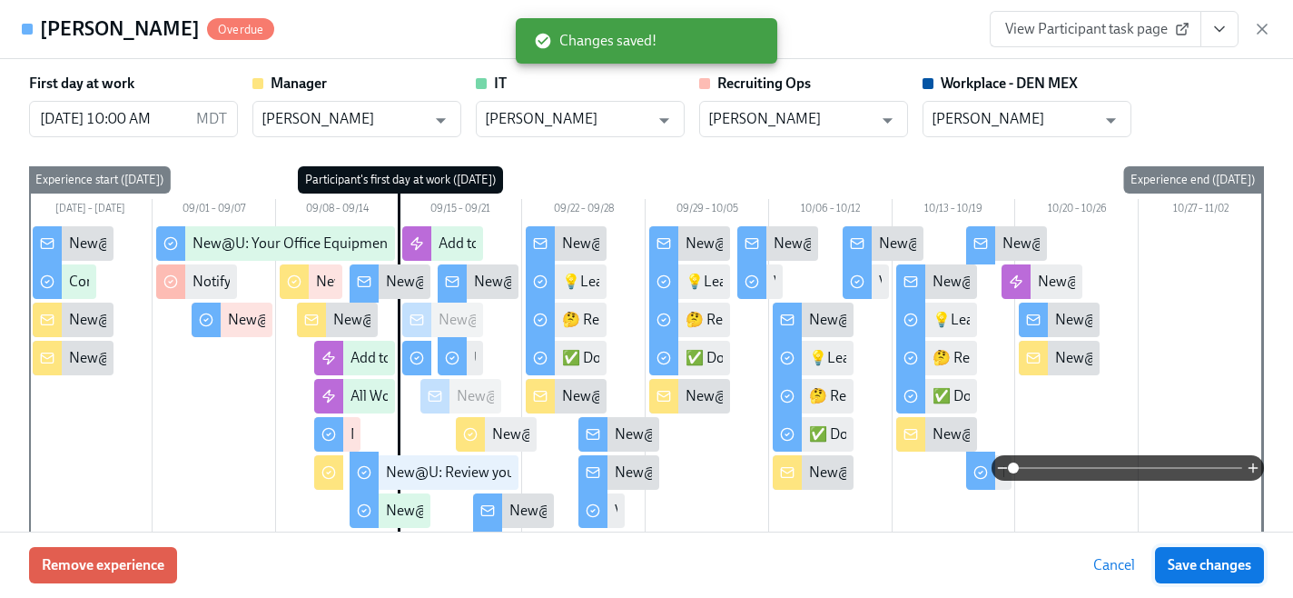
click at [1214, 568] on span "Save changes" at bounding box center [1210, 565] width 84 height 18
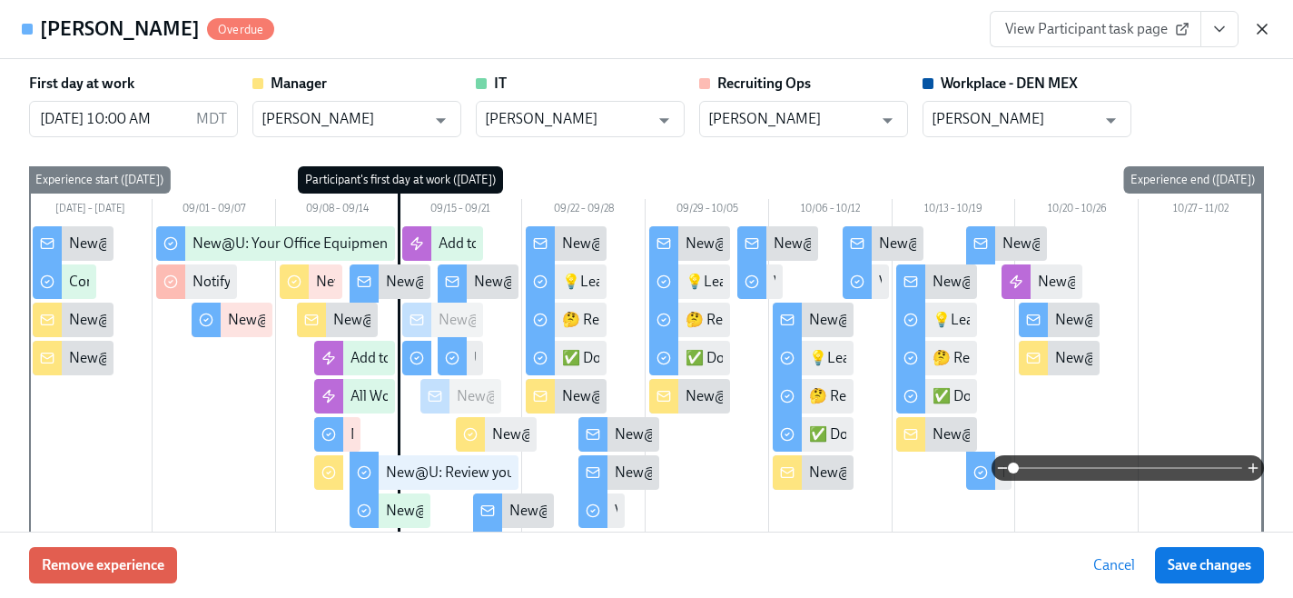
click at [1262, 31] on icon "button" at bounding box center [1262, 29] width 18 height 18
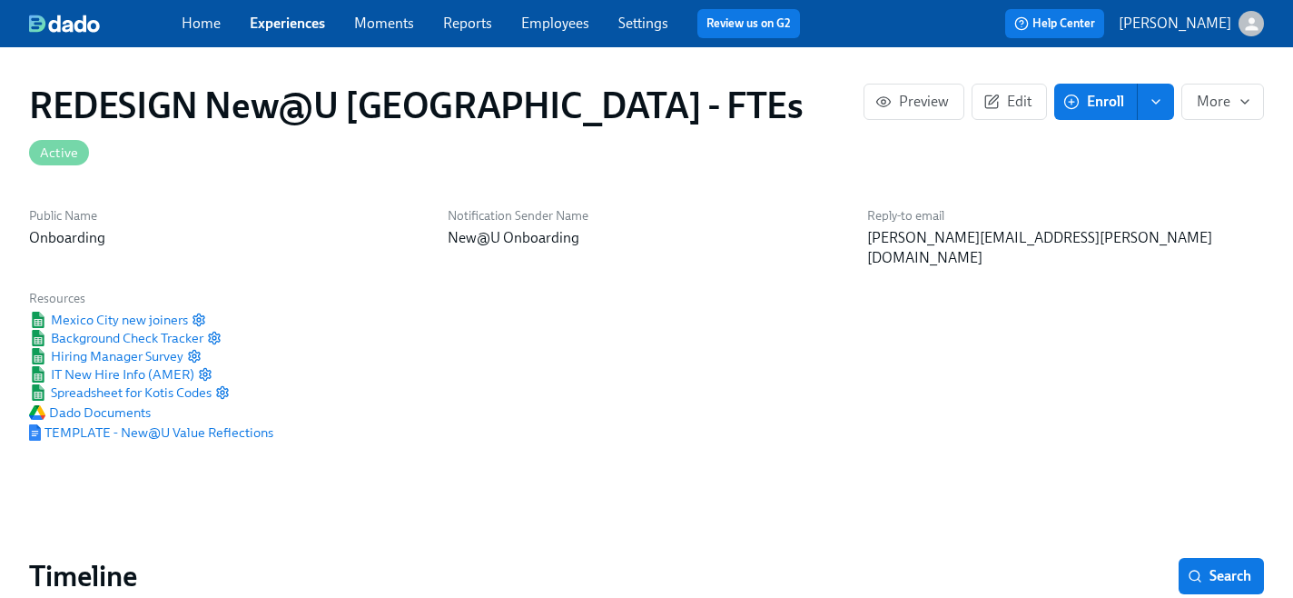
click at [202, 23] on link "Home" at bounding box center [201, 23] width 39 height 17
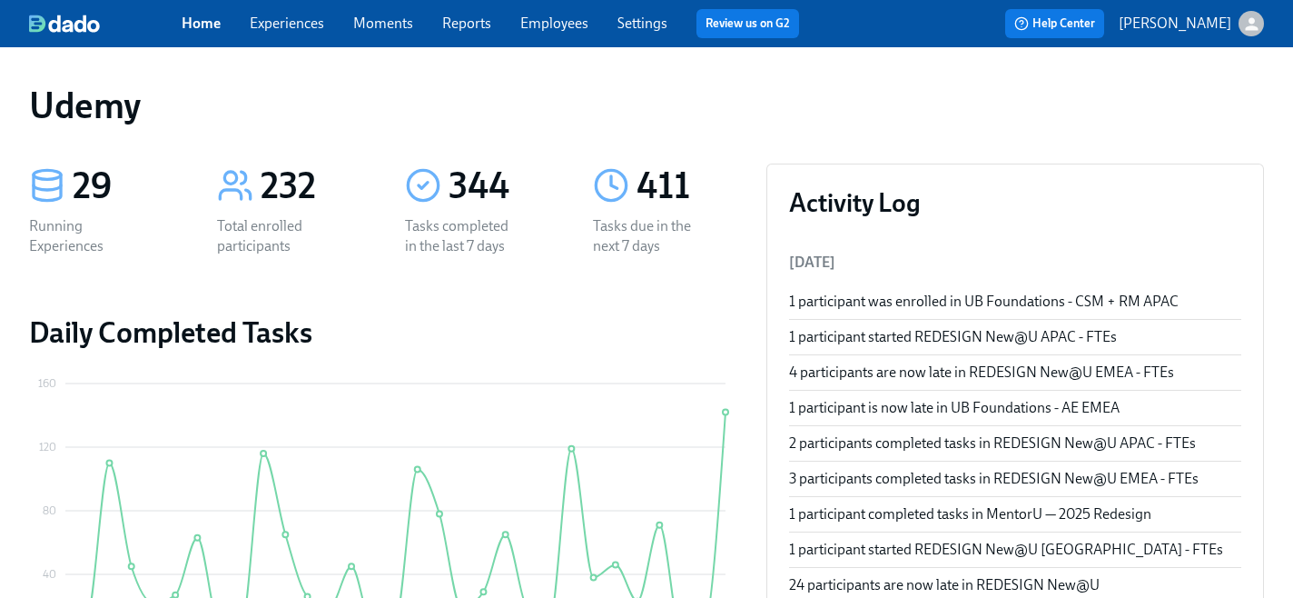
click at [291, 23] on link "Experiences" at bounding box center [287, 23] width 74 height 17
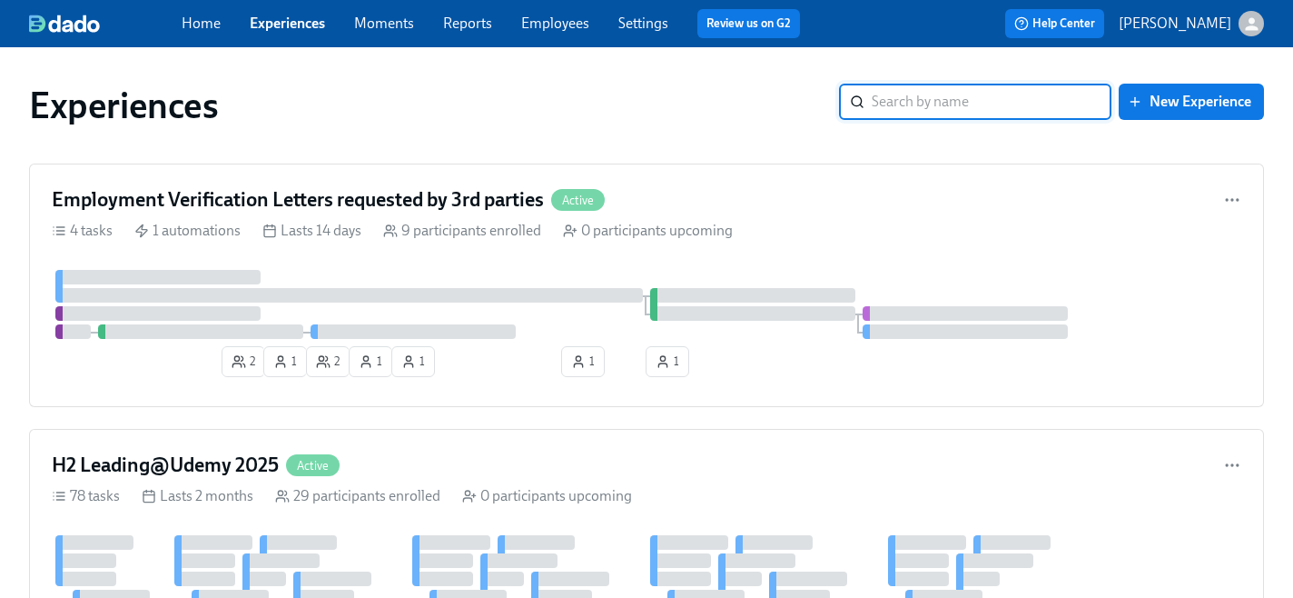
click at [946, 104] on input "search" at bounding box center [992, 102] width 240 height 36
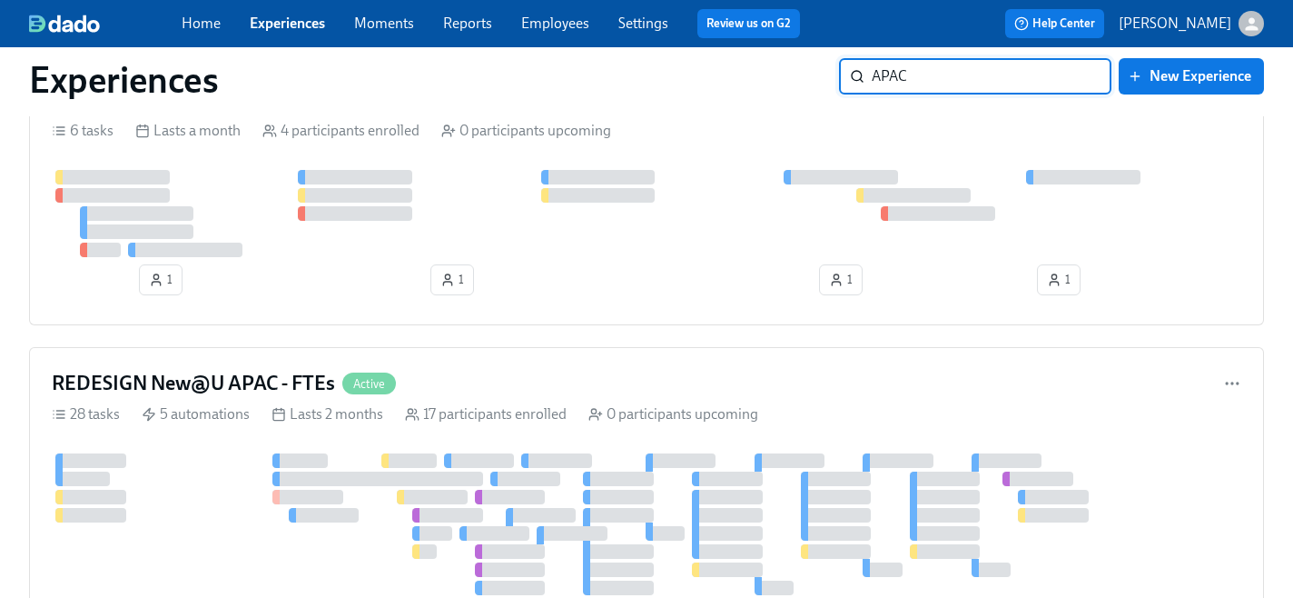
scroll to position [397, 0]
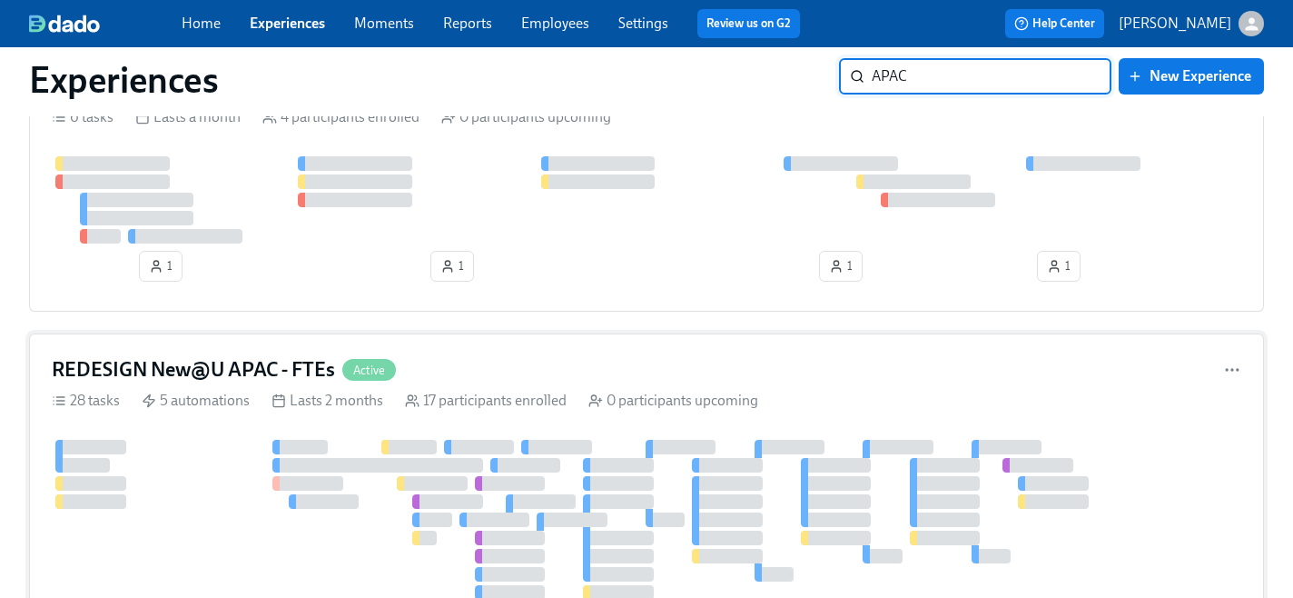
type input "APAC"
click at [222, 373] on h4 "REDESIGN New@U APAC - FTEs" at bounding box center [193, 369] width 283 height 27
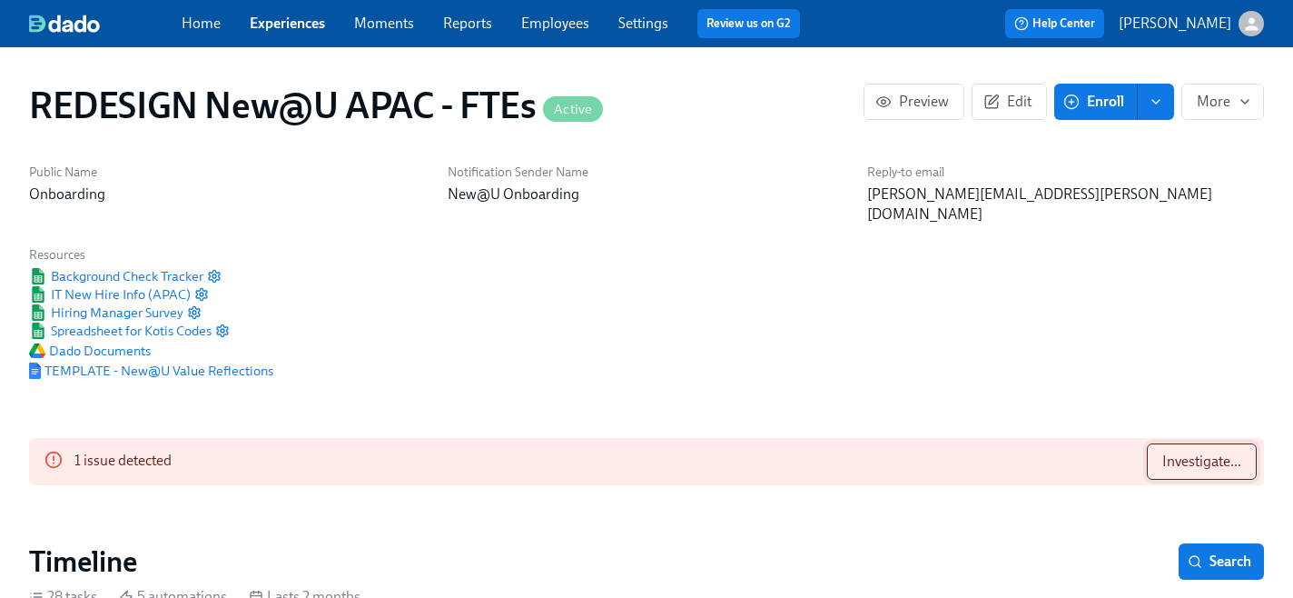
click at [1169, 452] on span "Investigate..." at bounding box center [1201, 461] width 79 height 18
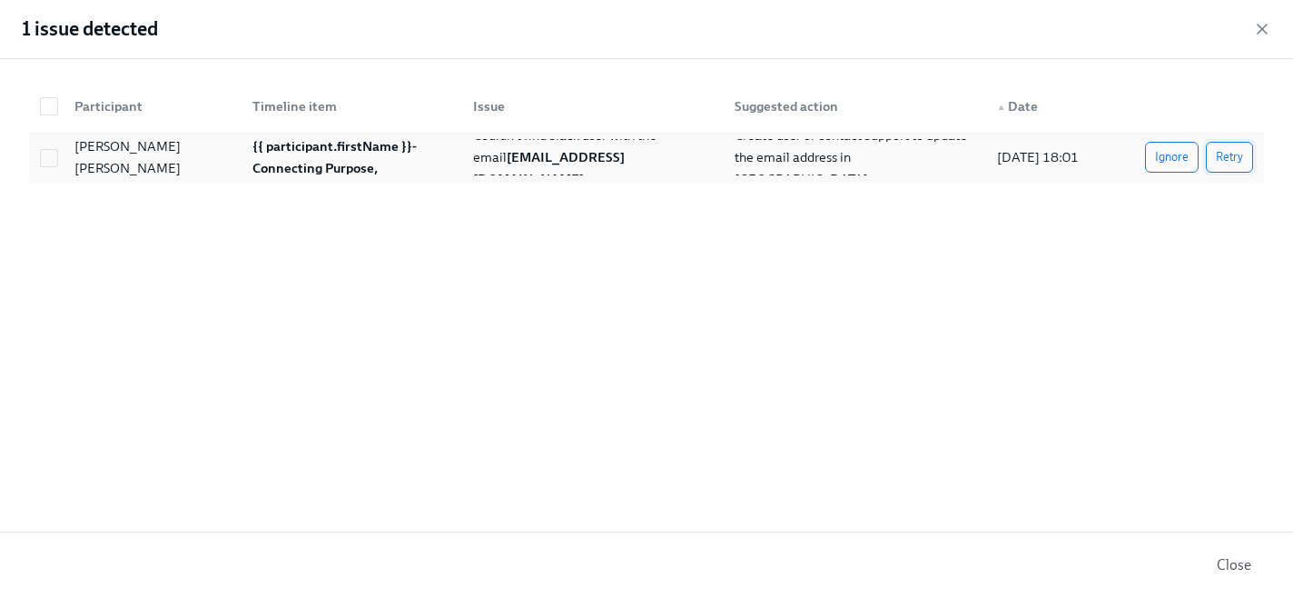
click at [1228, 163] on span "Retry" at bounding box center [1229, 157] width 27 height 18
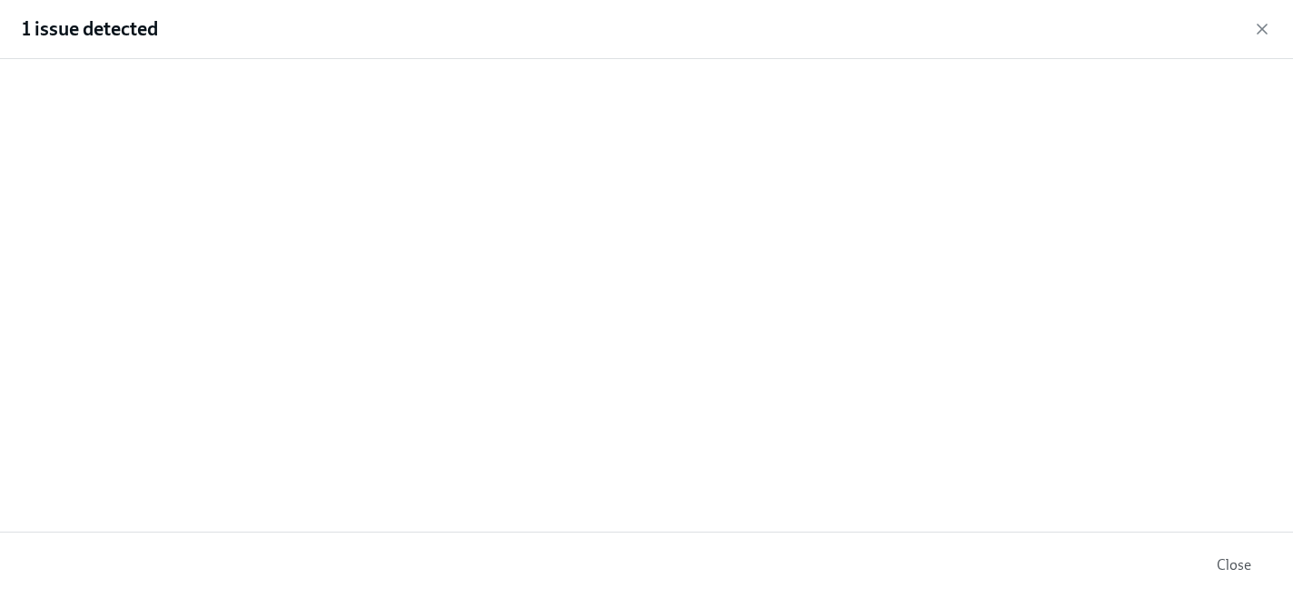
scroll to position [325, 0]
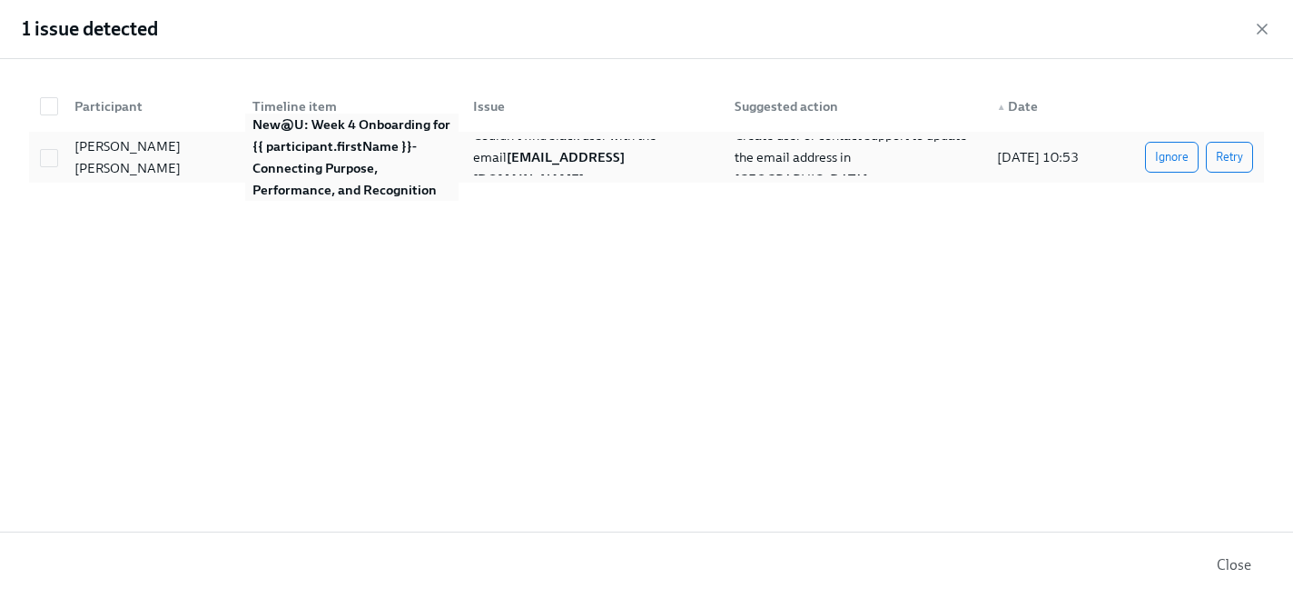
click at [341, 145] on strong "New@U: Week 4 Onboarding for {{ participant.firstName }}- Connecting Purpose, P…" at bounding box center [352, 157] width 201 height 82
checkbox input "true"
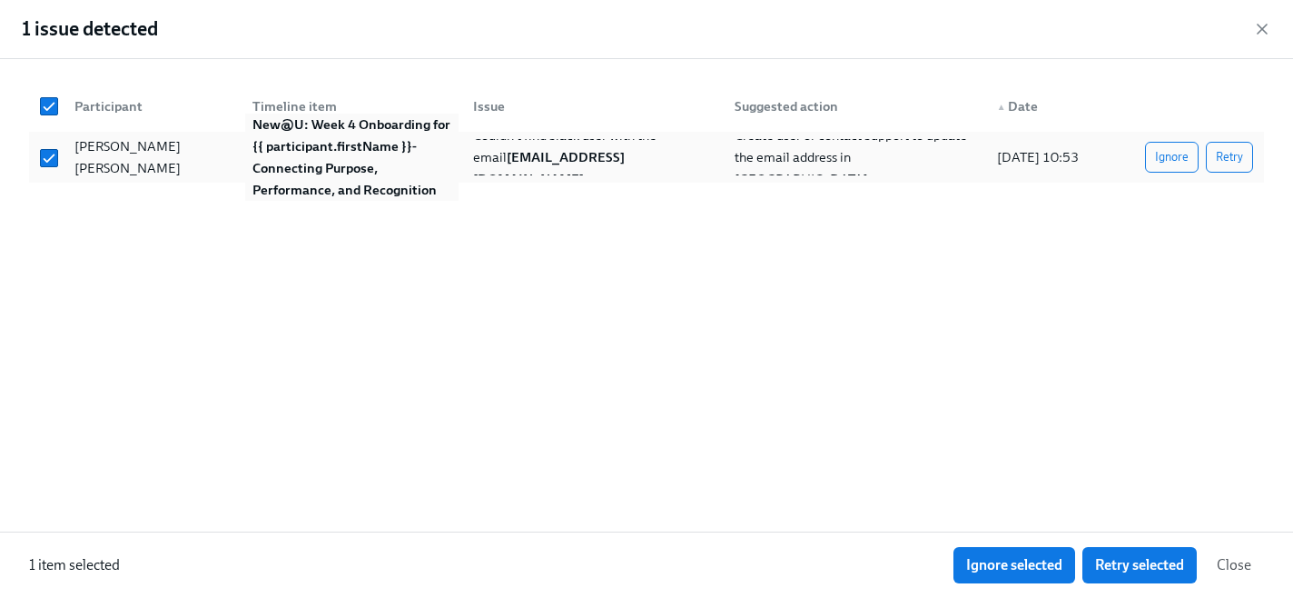
click at [341, 146] on strong "New@U: Week 4 Onboarding for {{ participant.firstName }}- Connecting Purpose, P…" at bounding box center [352, 157] width 201 height 82
checkbox input "false"
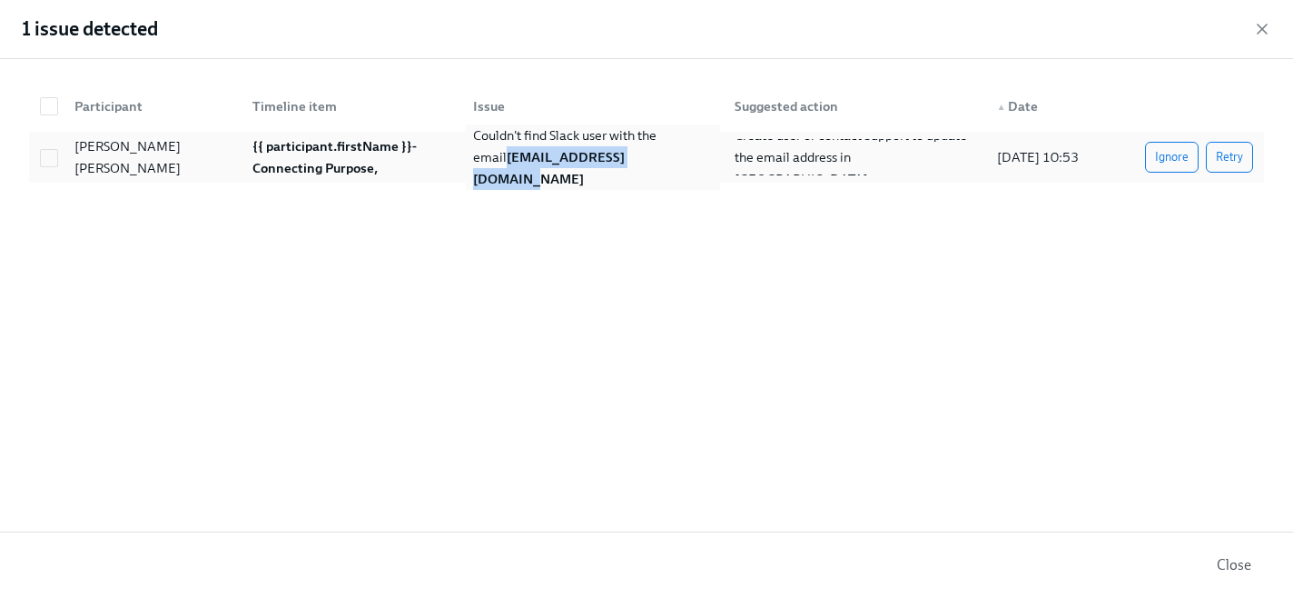
drag, startPoint x: 641, startPoint y: 171, endPoint x: 468, endPoint y: 164, distance: 173.6
click at [468, 164] on div "Couldn't find Slack user with the email [EMAIL_ADDRESS][DOMAIN_NAME]" at bounding box center [593, 156] width 255 height 65
checkbox input "true"
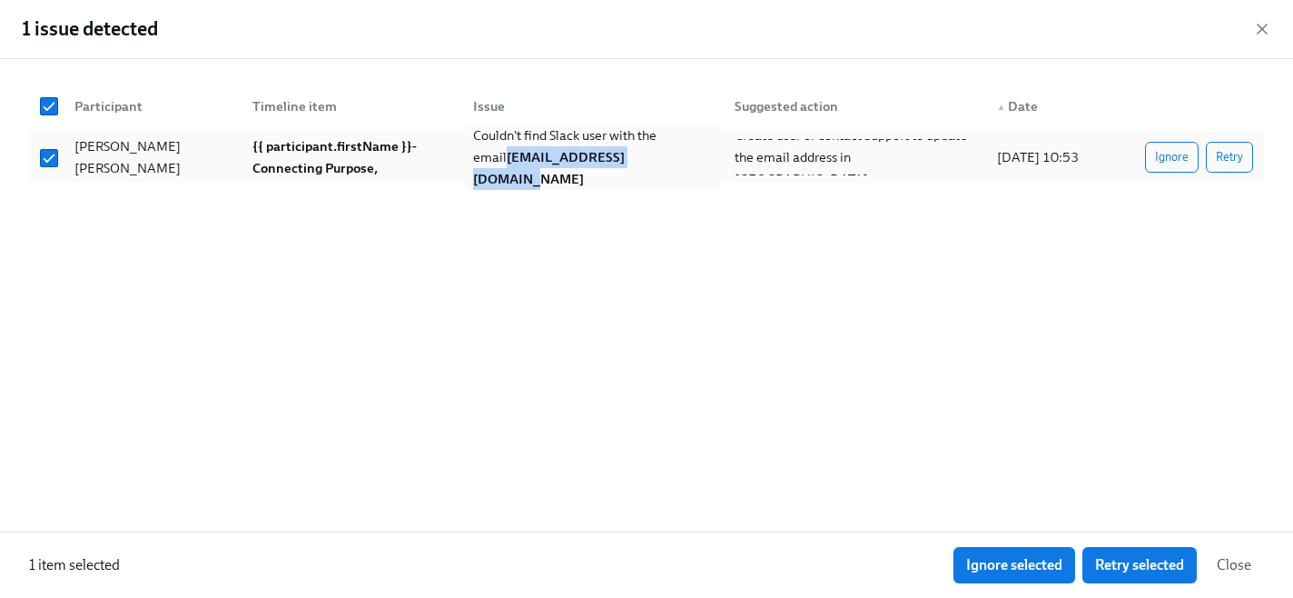
copy strong "[EMAIL_ADDRESS][DOMAIN_NAME]"
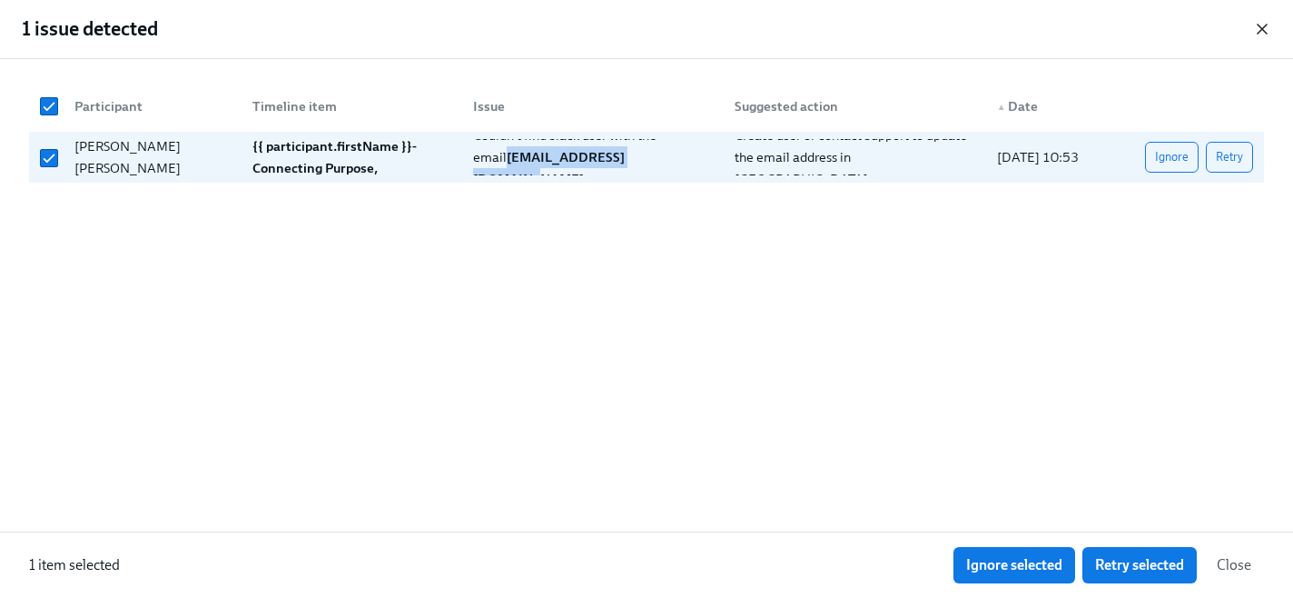
click at [1268, 25] on icon "button" at bounding box center [1262, 29] width 18 height 18
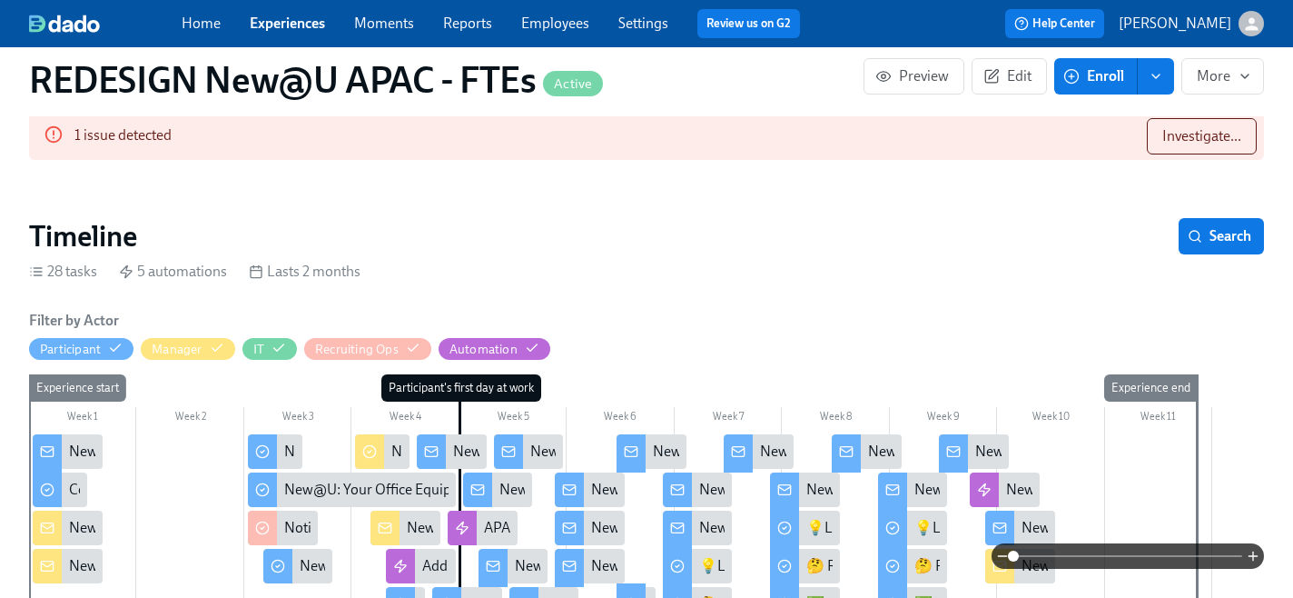
scroll to position [207, 0]
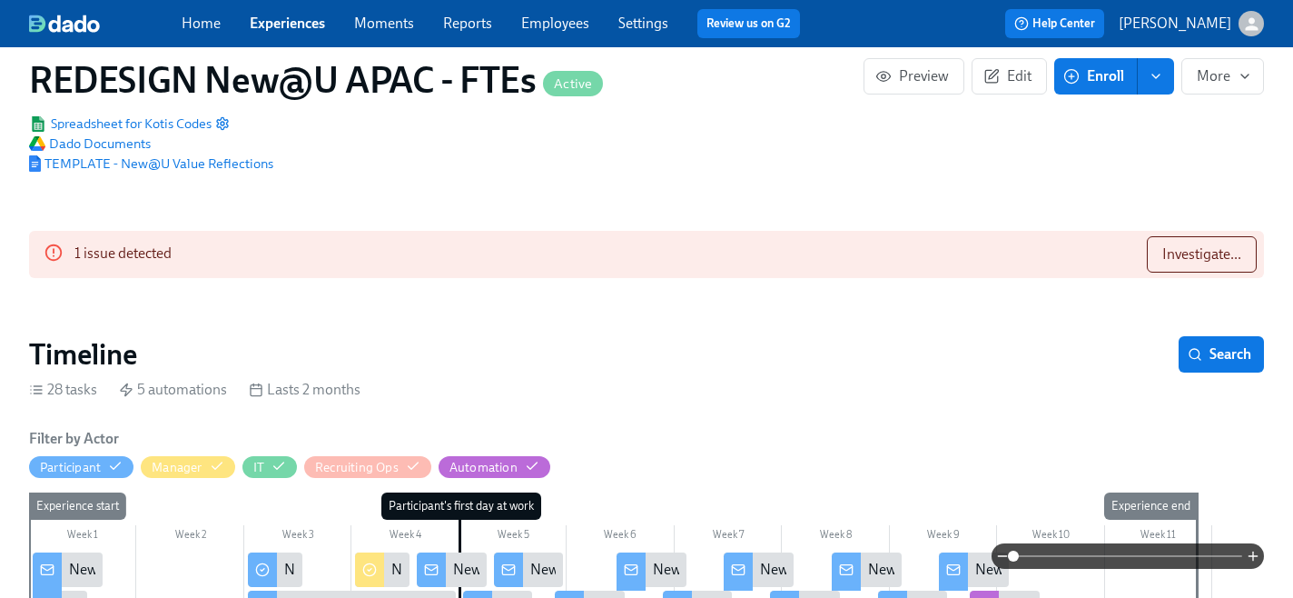
click at [559, 22] on link "Employees" at bounding box center [555, 23] width 68 height 17
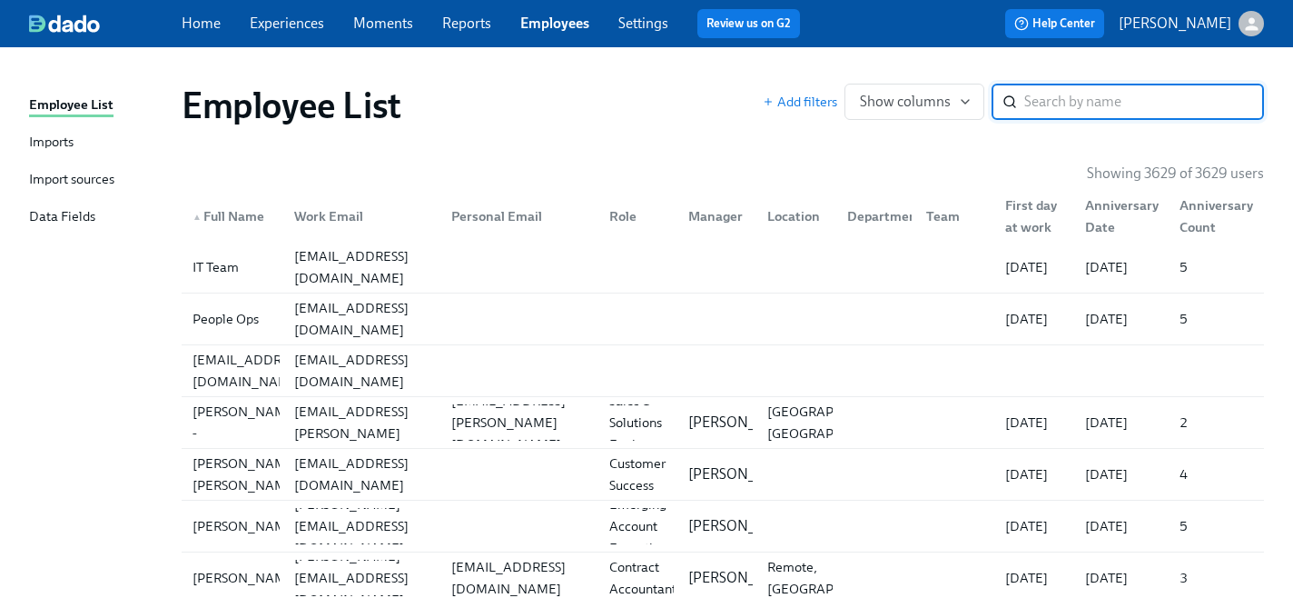
click at [1036, 108] on input "search" at bounding box center [1144, 102] width 240 height 36
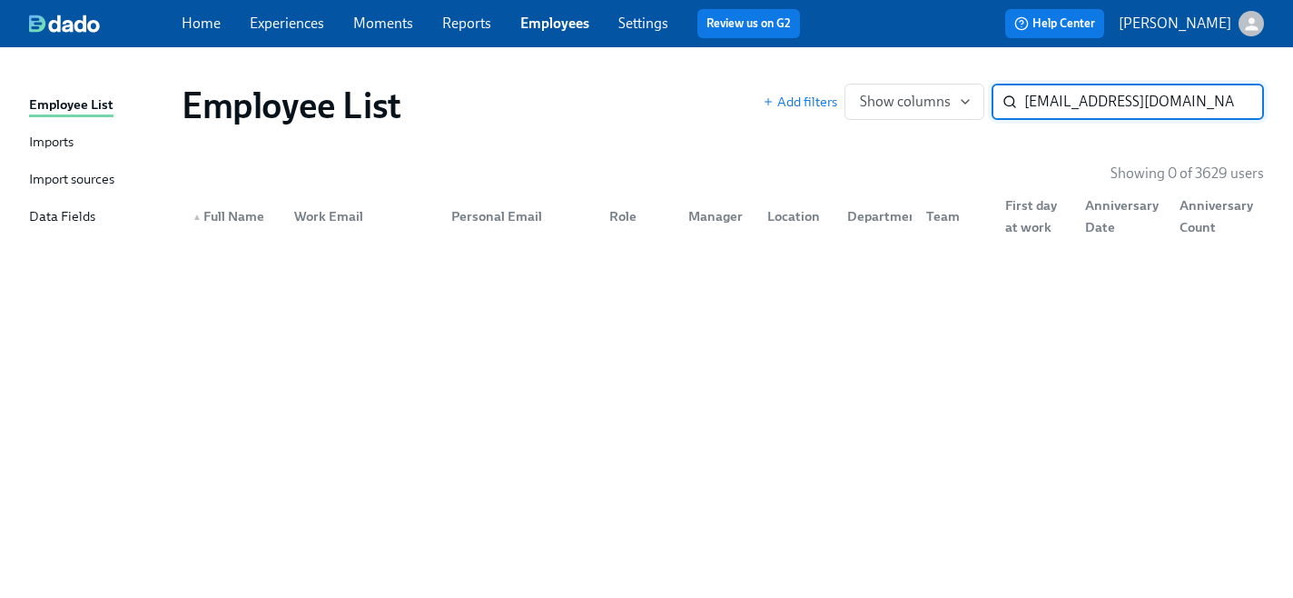
drag, startPoint x: 1067, startPoint y: 104, endPoint x: 1218, endPoint y: 106, distance: 150.8
click at [1219, 106] on input "[EMAIL_ADDRESS][DOMAIN_NAME]" at bounding box center [1144, 102] width 240 height 36
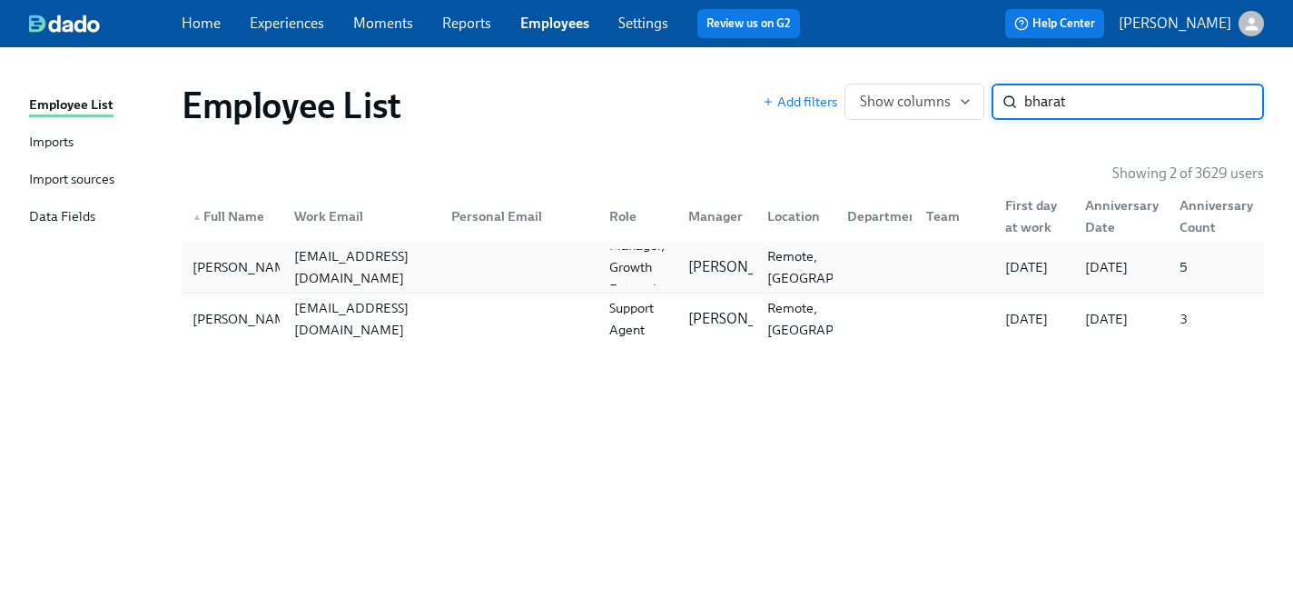
type input "bharat"
click at [350, 255] on div "[EMAIL_ADDRESS][DOMAIN_NAME]" at bounding box center [362, 267] width 151 height 44
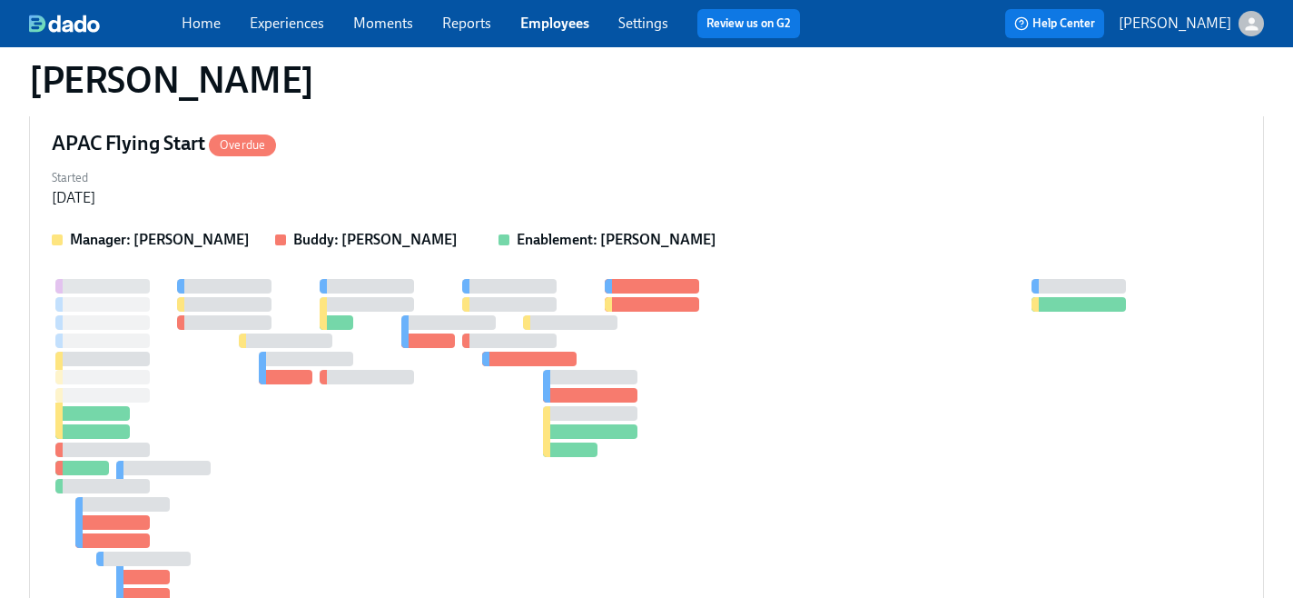
scroll to position [962, 0]
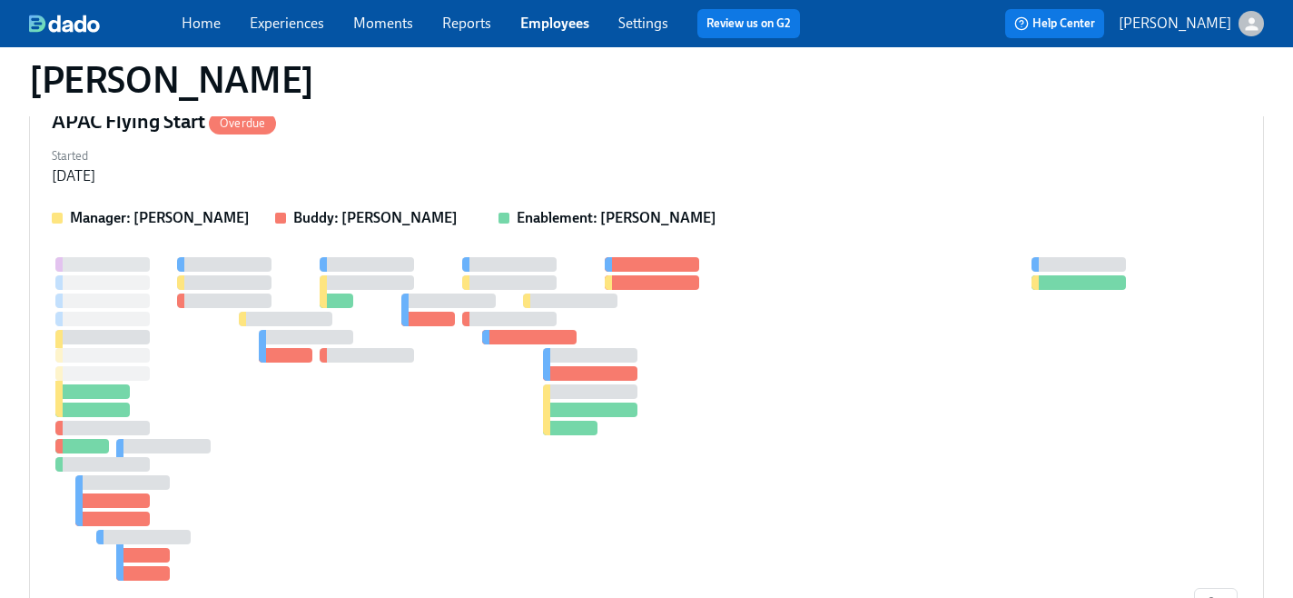
click at [201, 19] on link "Home" at bounding box center [201, 23] width 39 height 17
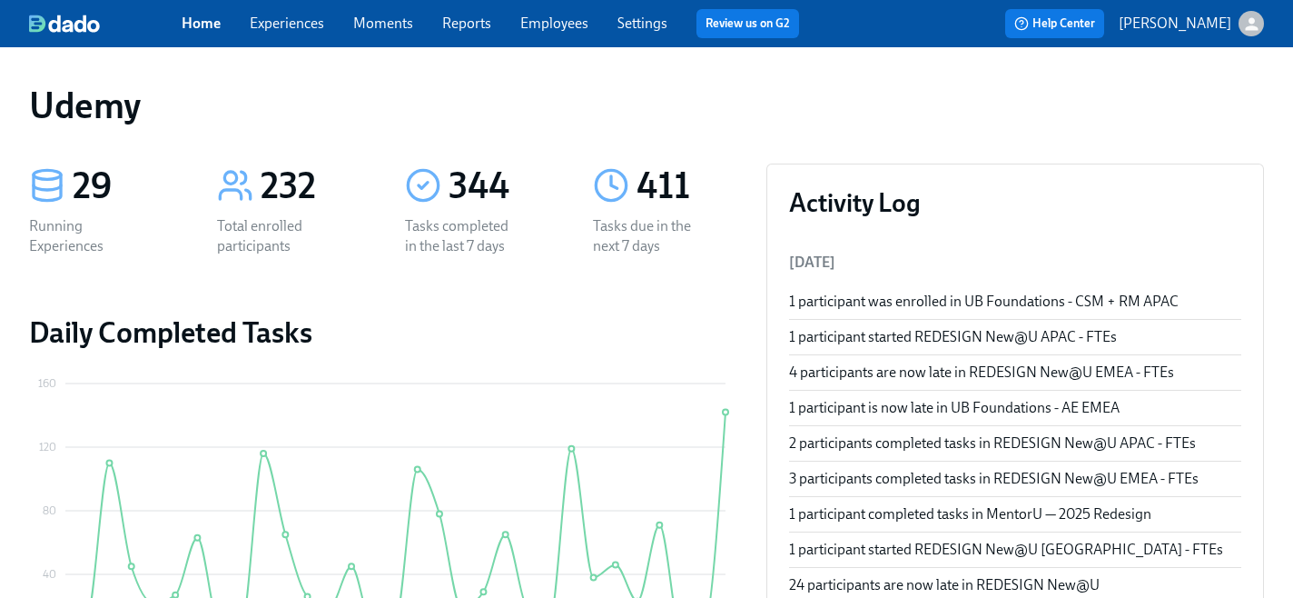
click at [285, 27] on link "Experiences" at bounding box center [287, 23] width 74 height 17
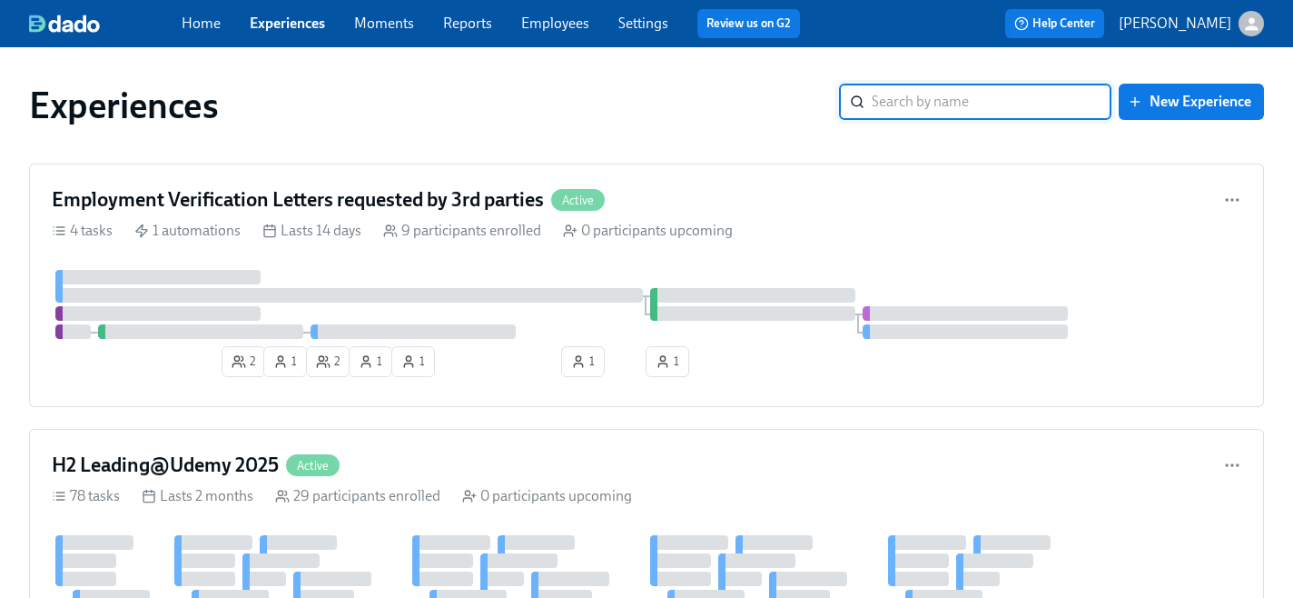
click at [889, 108] on input "search" at bounding box center [992, 102] width 240 height 36
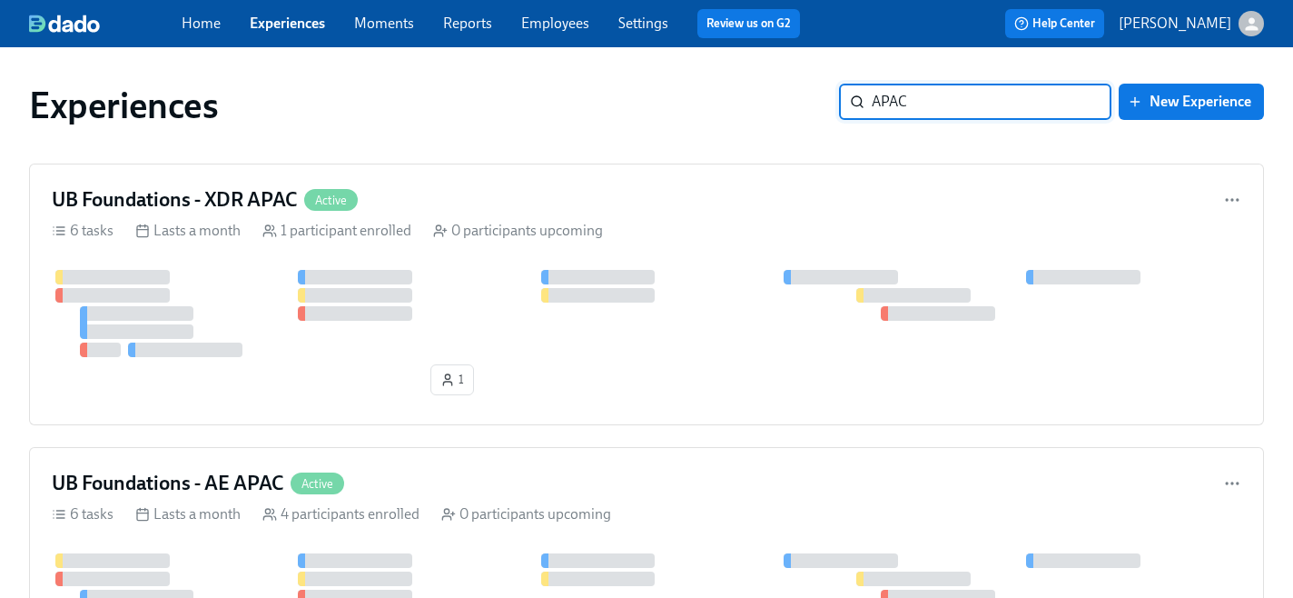
type input "APAC"
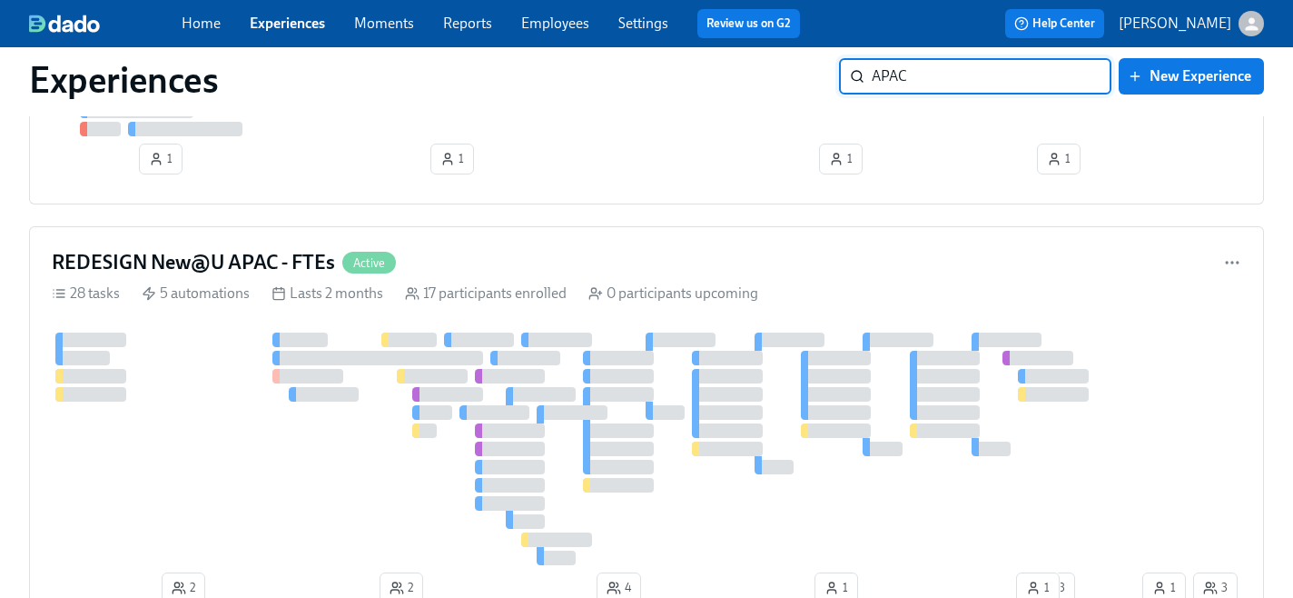
scroll to position [503, 0]
click at [252, 259] on h4 "REDESIGN New@U APAC - FTEs" at bounding box center [193, 263] width 283 height 27
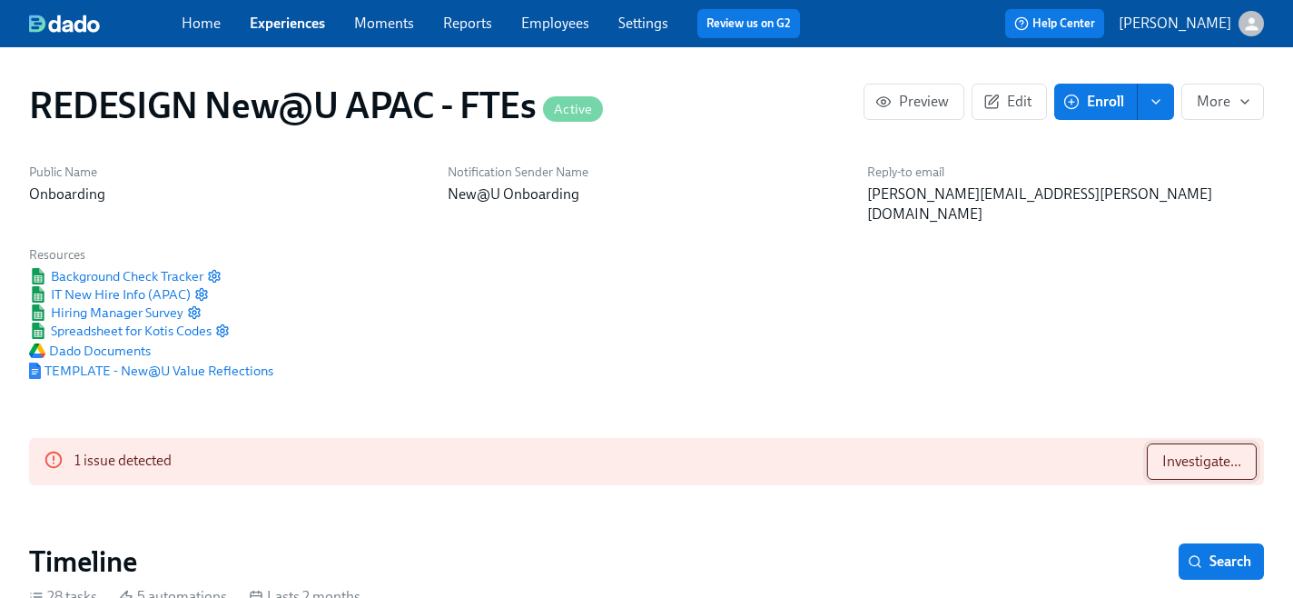
click at [1181, 452] on span "Investigate..." at bounding box center [1201, 461] width 79 height 18
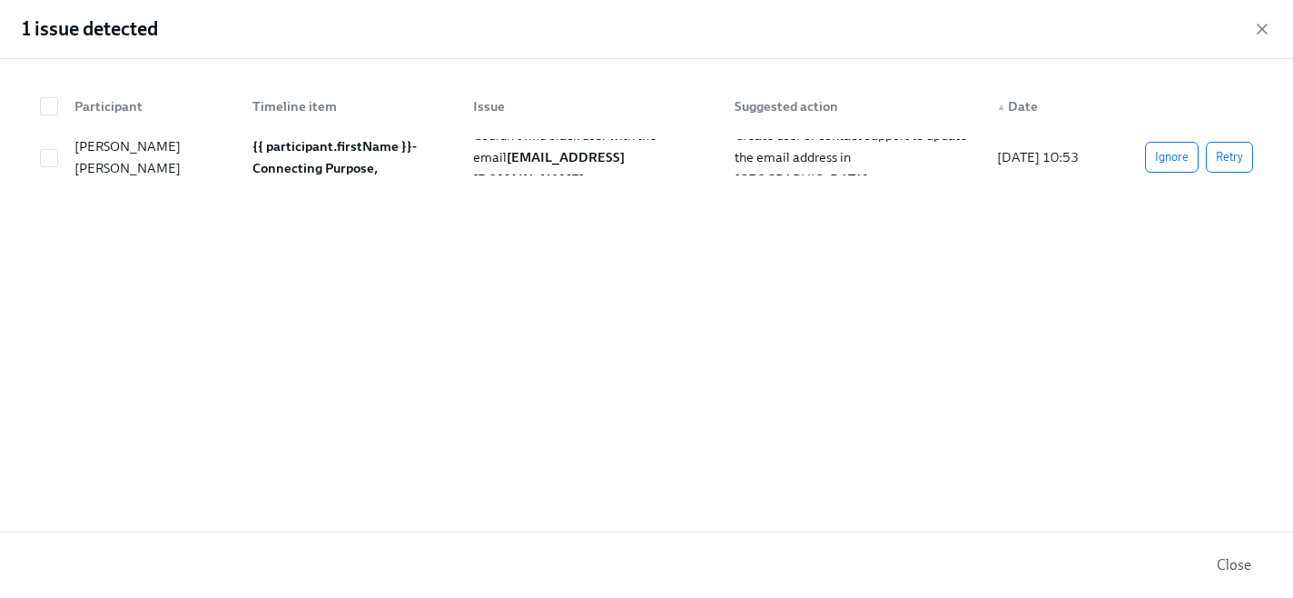
scroll to position [0, 15488]
click at [1172, 163] on span "Ignore" at bounding box center [1172, 157] width 34 height 18
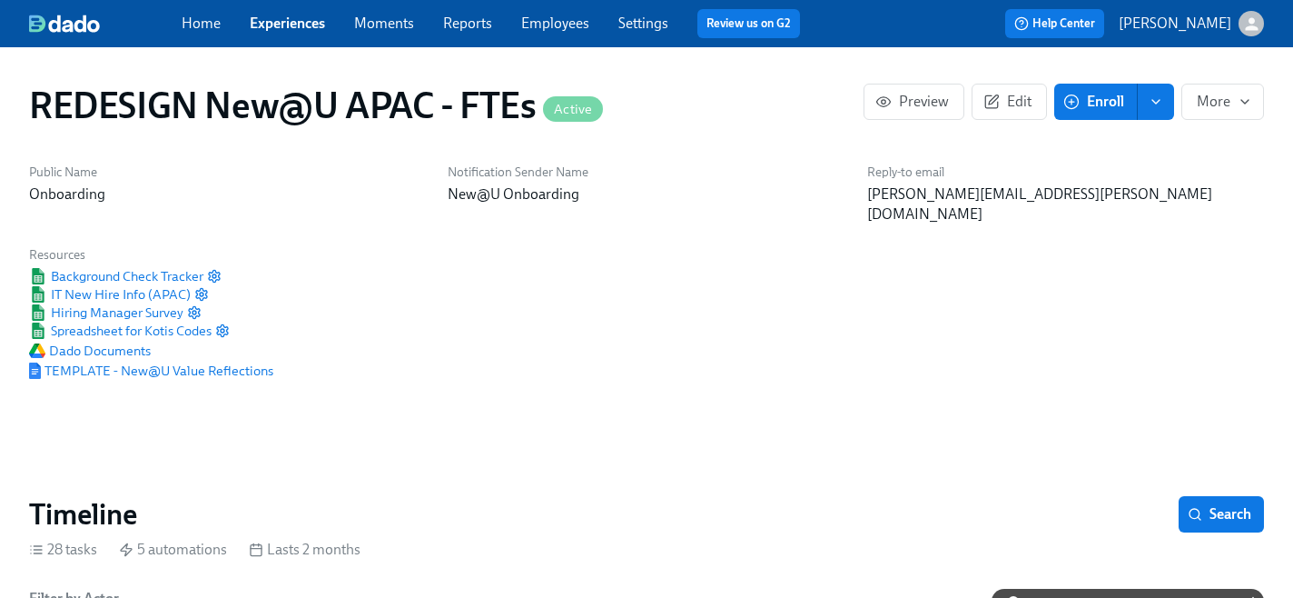
scroll to position [0, 24002]
click at [215, 24] on link "Home" at bounding box center [201, 23] width 39 height 17
